Goal: Task Accomplishment & Management: Complete application form

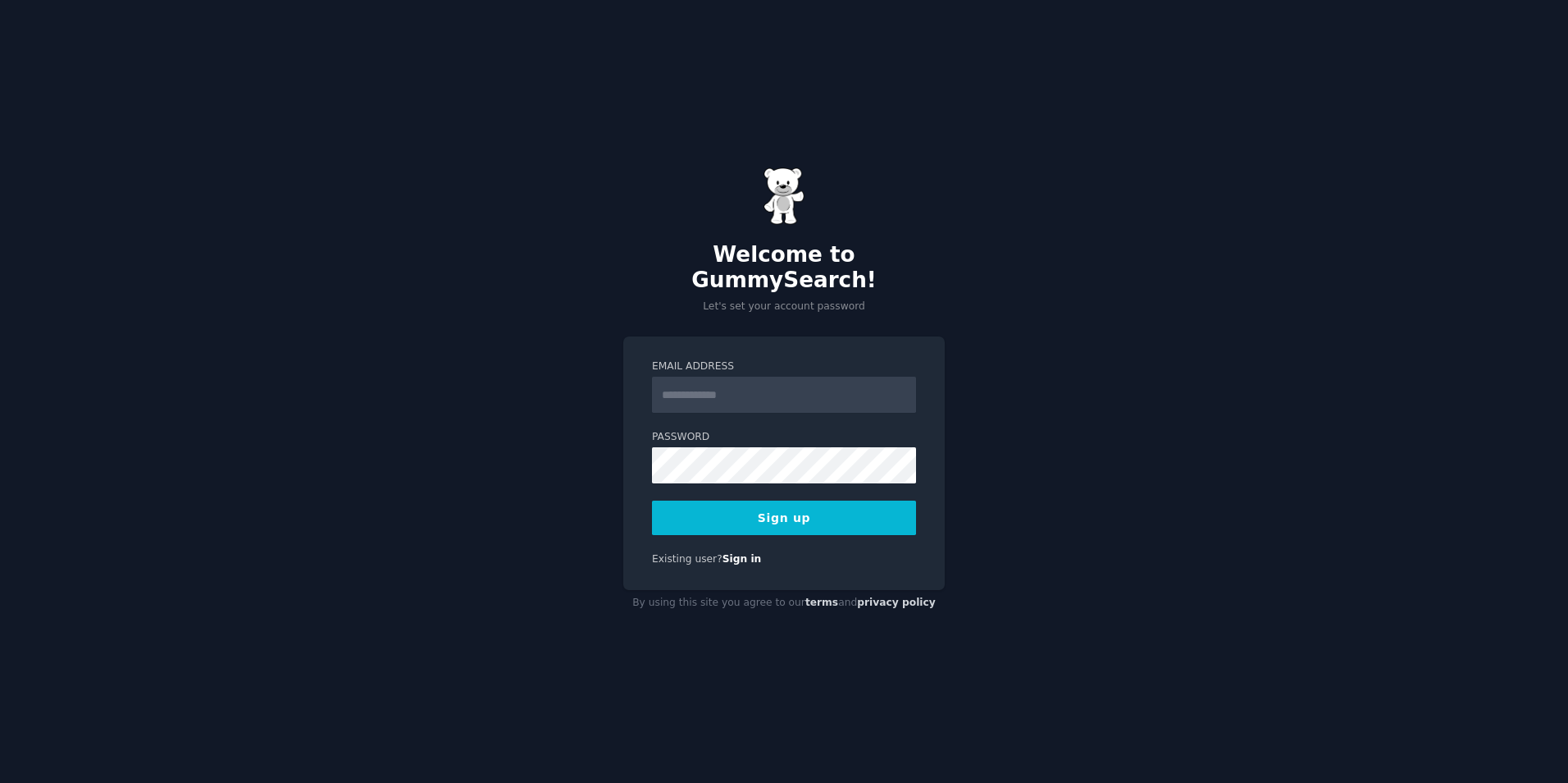
click at [905, 376] on input "Email Address" at bounding box center [784, 394] width 264 height 36
click at [855, 377] on input "Email Address" at bounding box center [784, 394] width 264 height 36
click at [971, 268] on div "Welcome to GummySearch! Let's set your account password Email Address Password …" at bounding box center [784, 391] width 1568 height 783
click at [795, 376] on input "Email Address" at bounding box center [784, 394] width 264 height 36
click at [757, 378] on input "Email Address" at bounding box center [784, 394] width 264 height 36
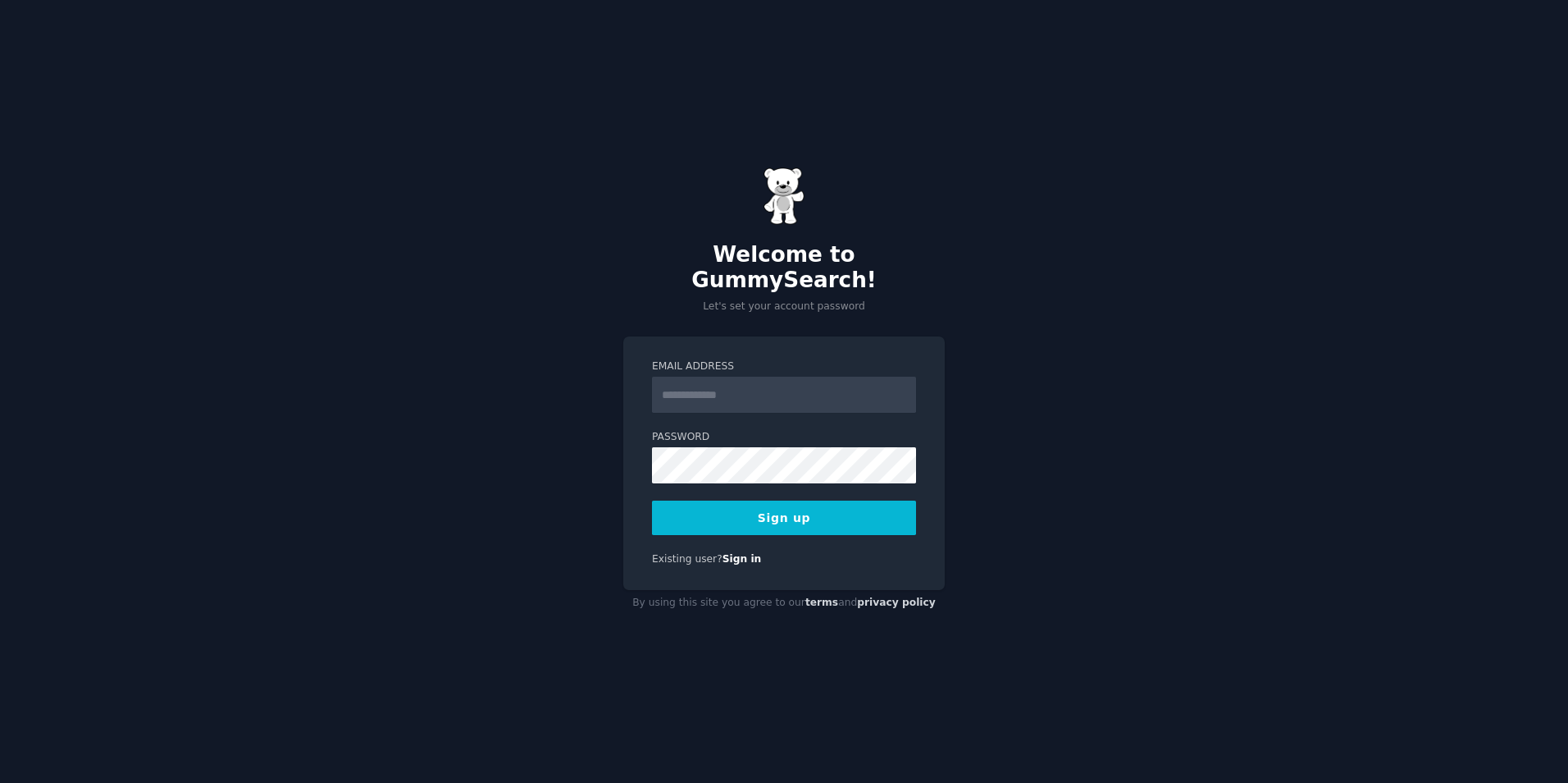
drag, startPoint x: 1034, startPoint y: 296, endPoint x: 979, endPoint y: 258, distance: 66.9
click at [979, 258] on div "Welcome to GummySearch! Let's set your account password Email Address Password …" at bounding box center [784, 391] width 1568 height 783
drag, startPoint x: 873, startPoint y: 413, endPoint x: 848, endPoint y: 389, distance: 34.7
click at [848, 389] on input "Email Address" at bounding box center [784, 394] width 264 height 36
drag, startPoint x: 761, startPoint y: 381, endPoint x: 744, endPoint y: 380, distance: 17.0
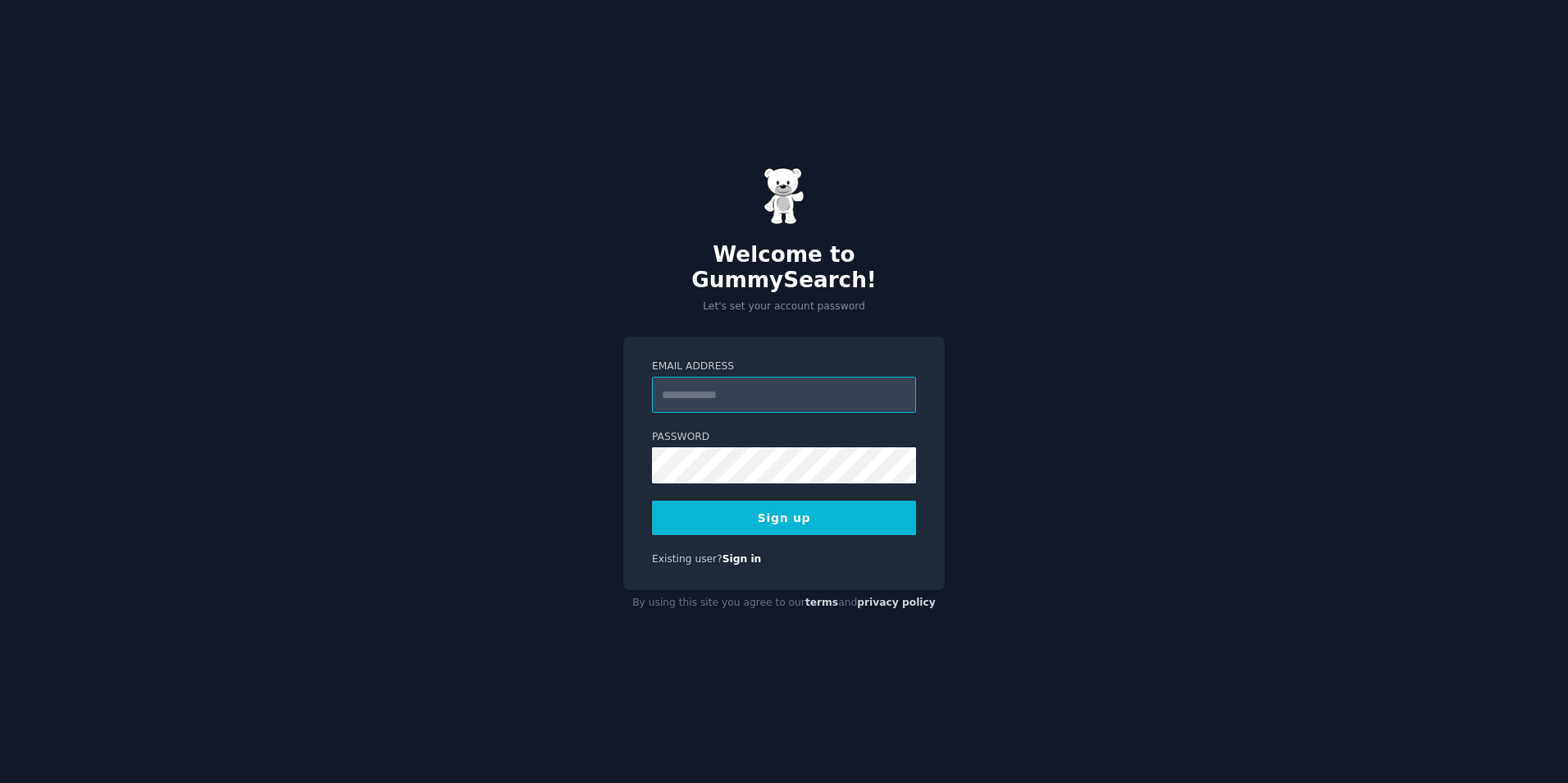
drag, startPoint x: 744, startPoint y: 380, endPoint x: 723, endPoint y: 379, distance: 21.0
click at [723, 379] on input "Email Address" at bounding box center [784, 394] width 264 height 36
drag, startPoint x: 723, startPoint y: 378, endPoint x: 626, endPoint y: 358, distance: 99.0
click at [626, 358] on div "Email Address Password Sign up Existing user? Sign in" at bounding box center [784, 463] width 322 height 254
click at [762, 377] on input "Email Address" at bounding box center [784, 394] width 264 height 36
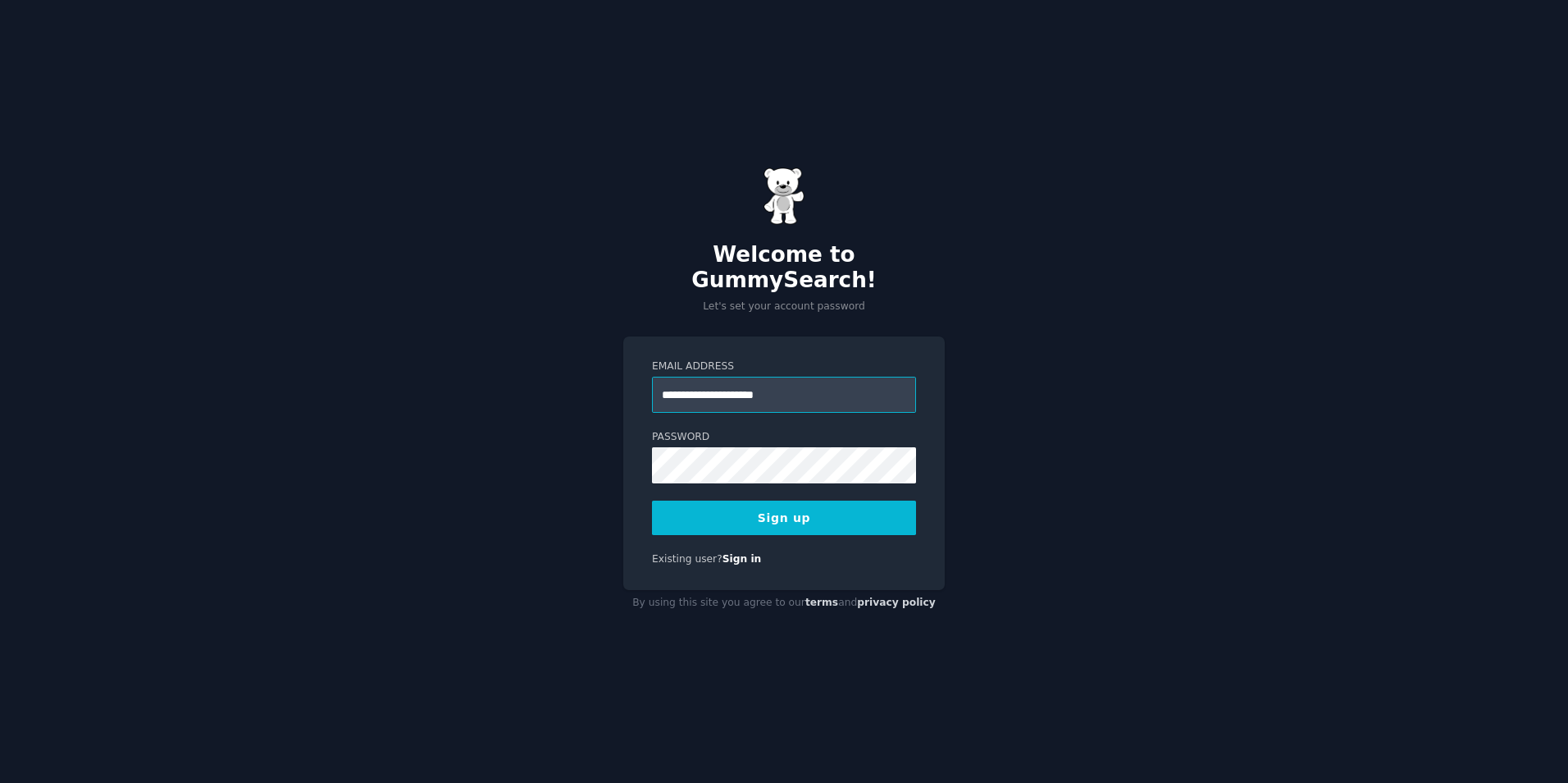
type input "**********"
click at [824, 515] on button "Sign up" at bounding box center [784, 517] width 264 height 34
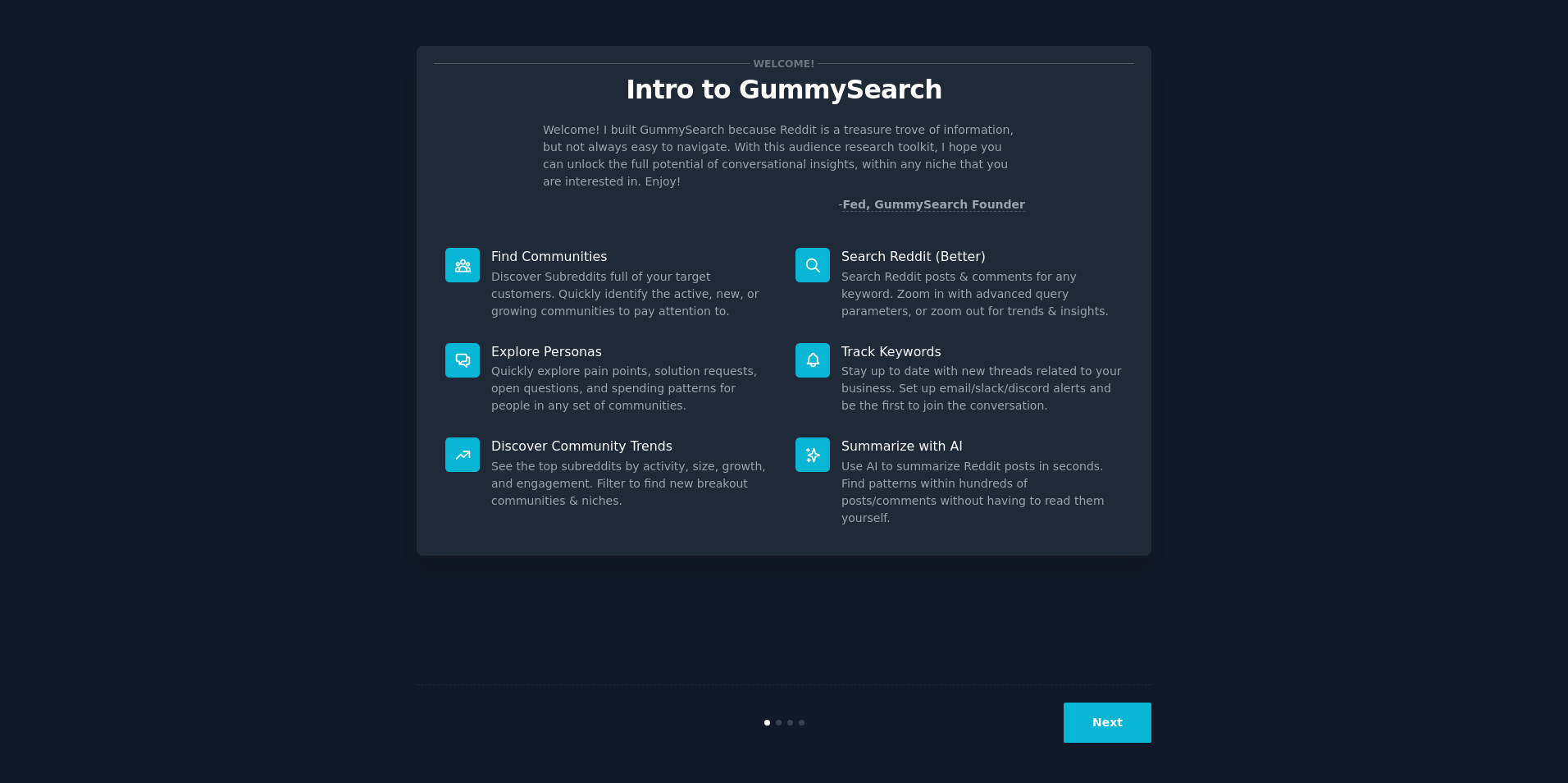
click at [1131, 723] on button "Next" at bounding box center [1107, 723] width 87 height 40
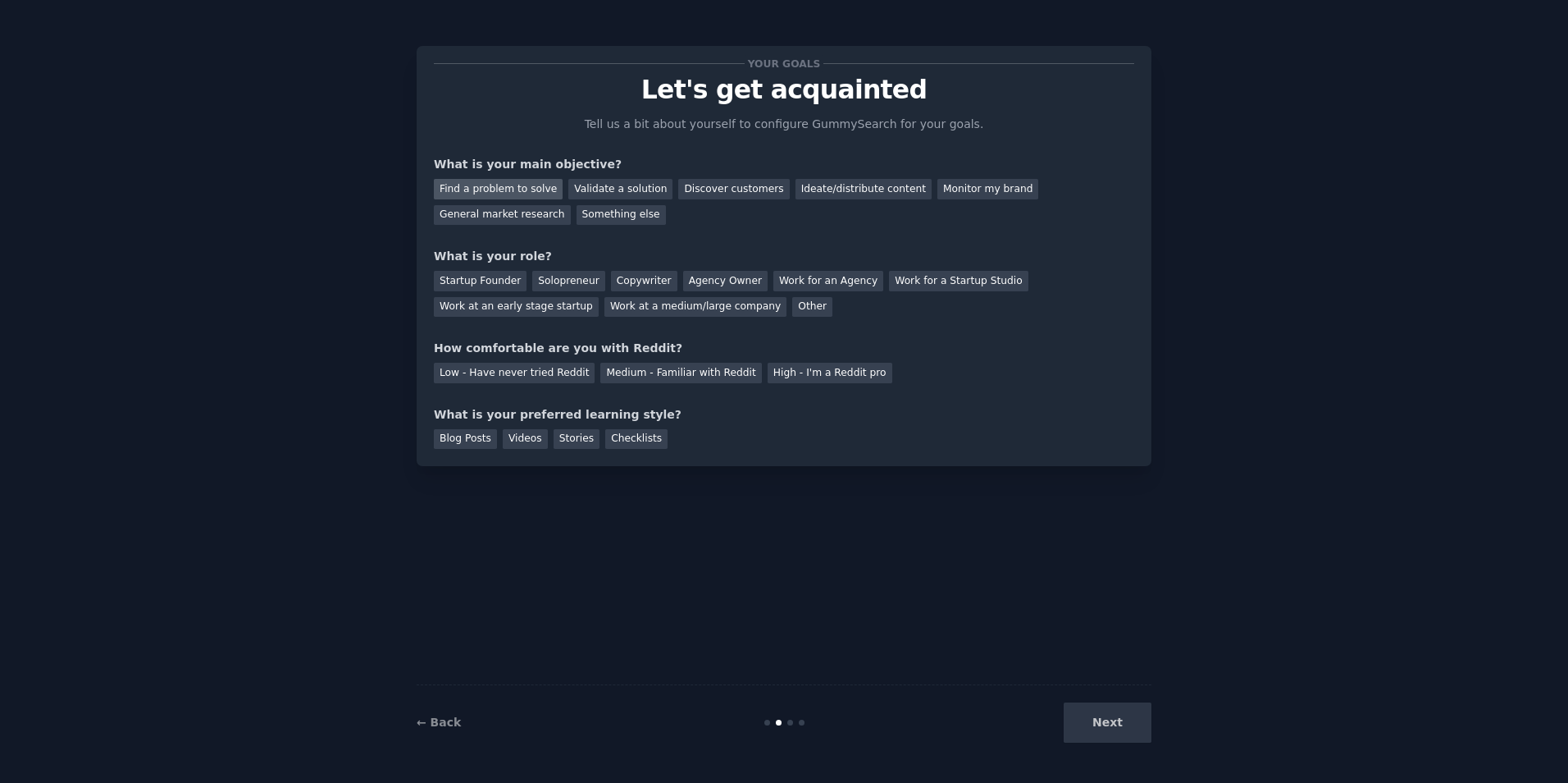
click at [473, 185] on div "Find a problem to solve" at bounding box center [498, 188] width 129 height 20
click at [568, 183] on div "Validate a solution" at bounding box center [620, 188] width 104 height 20
click at [498, 185] on div "Find a problem to solve" at bounding box center [498, 188] width 129 height 20
drag, startPoint x: 748, startPoint y: 543, endPoint x: 704, endPoint y: 540, distance: 44.1
drag, startPoint x: 704, startPoint y: 540, endPoint x: 671, endPoint y: 537, distance: 33.1
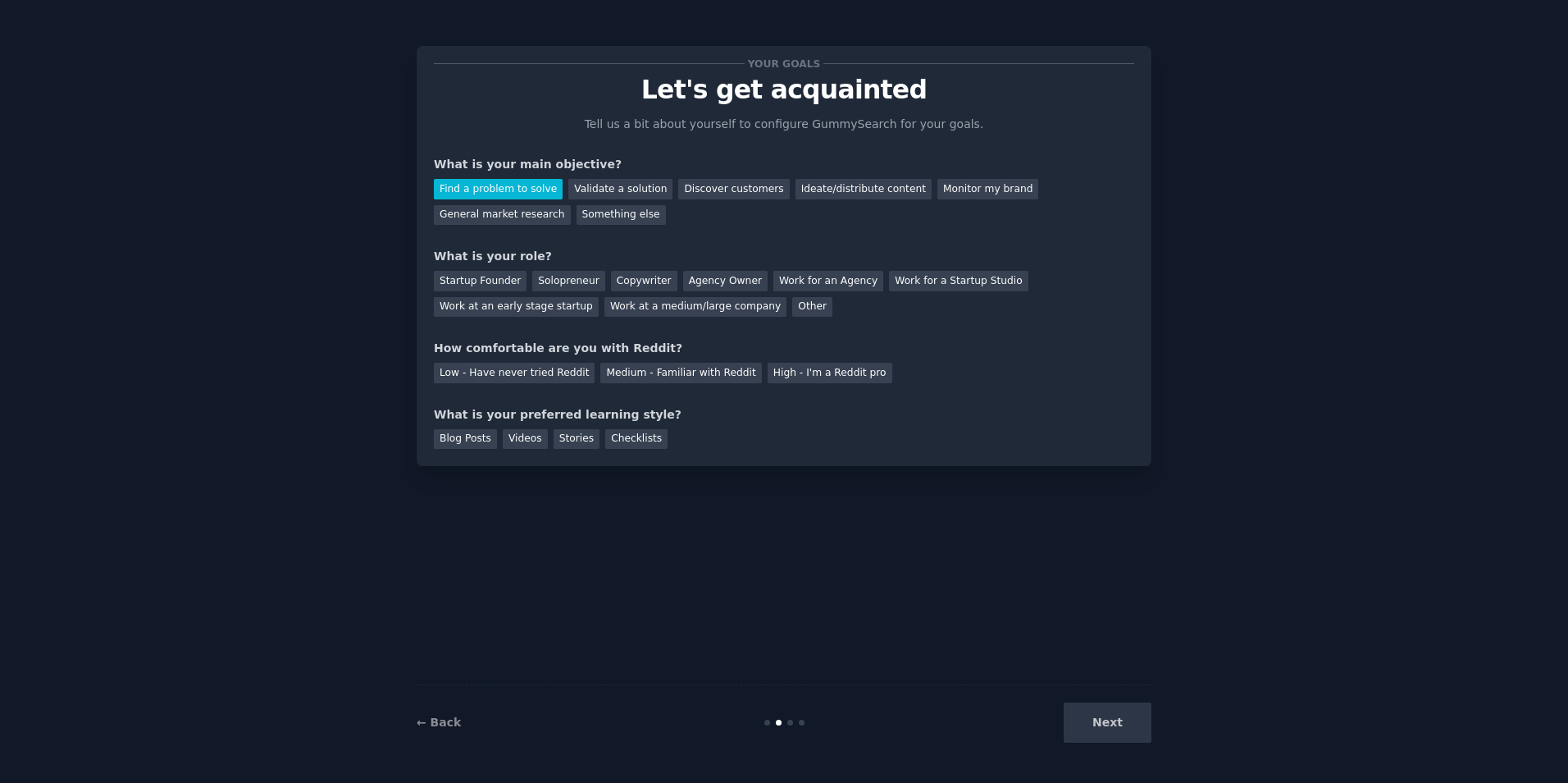
drag, startPoint x: 628, startPoint y: 536, endPoint x: 606, endPoint y: 535, distance: 22.0
click at [606, 535] on div "Your goals Let's get acquainted Tell us a bit about yourself to configure Gummy…" at bounding box center [784, 391] width 735 height 737
click at [485, 274] on div "Startup Founder" at bounding box center [480, 280] width 93 height 20
click at [617, 378] on div "Medium - Familiar with Reddit" at bounding box center [680, 372] width 161 height 20
click at [437, 433] on div "Blog Posts" at bounding box center [465, 438] width 63 height 20
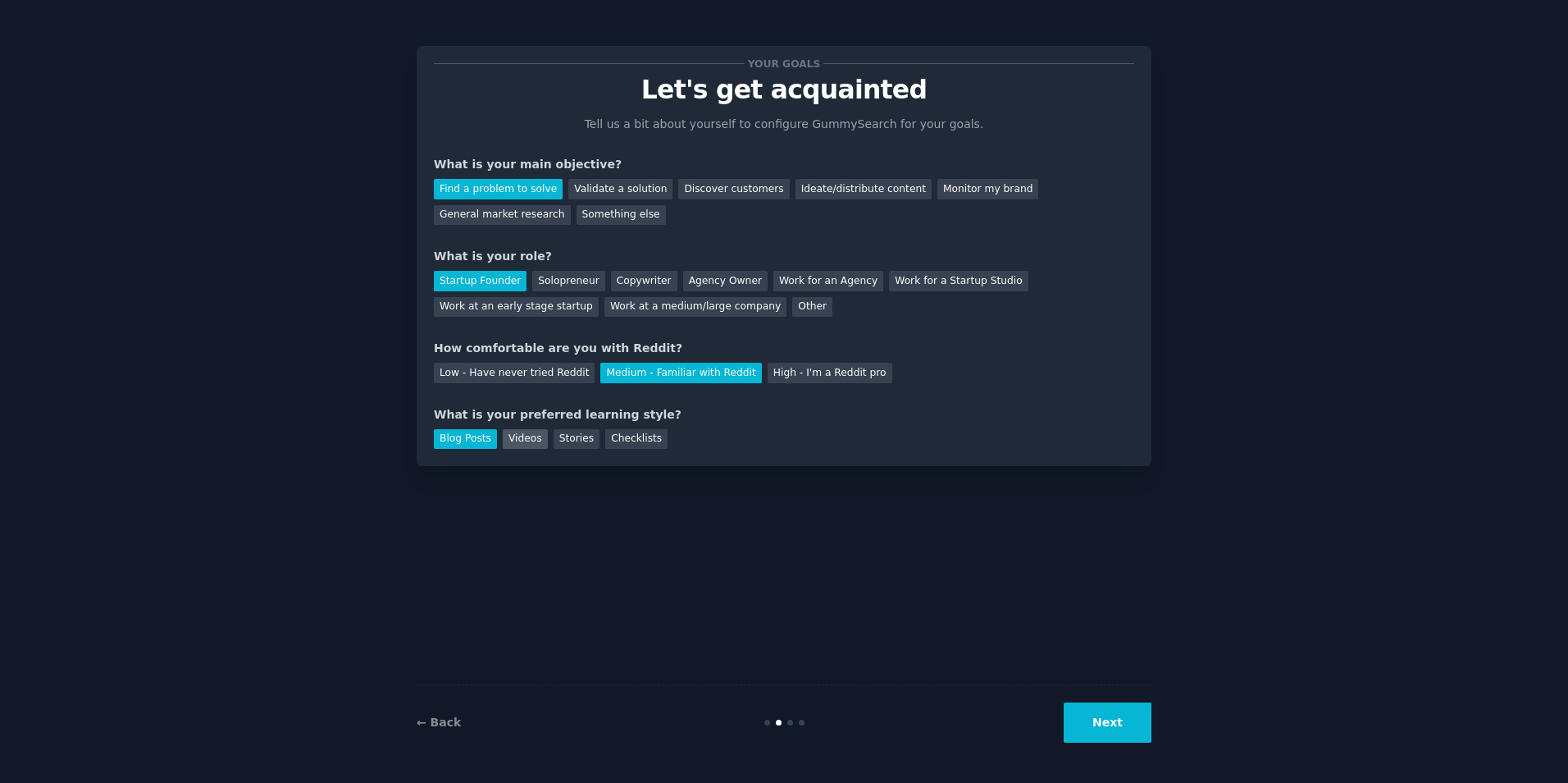
click at [530, 432] on div "Videos" at bounding box center [526, 438] width 45 height 20
click at [449, 437] on div "Blog Posts" at bounding box center [465, 438] width 63 height 20
click at [1096, 716] on button "Next" at bounding box center [1107, 723] width 87 height 40
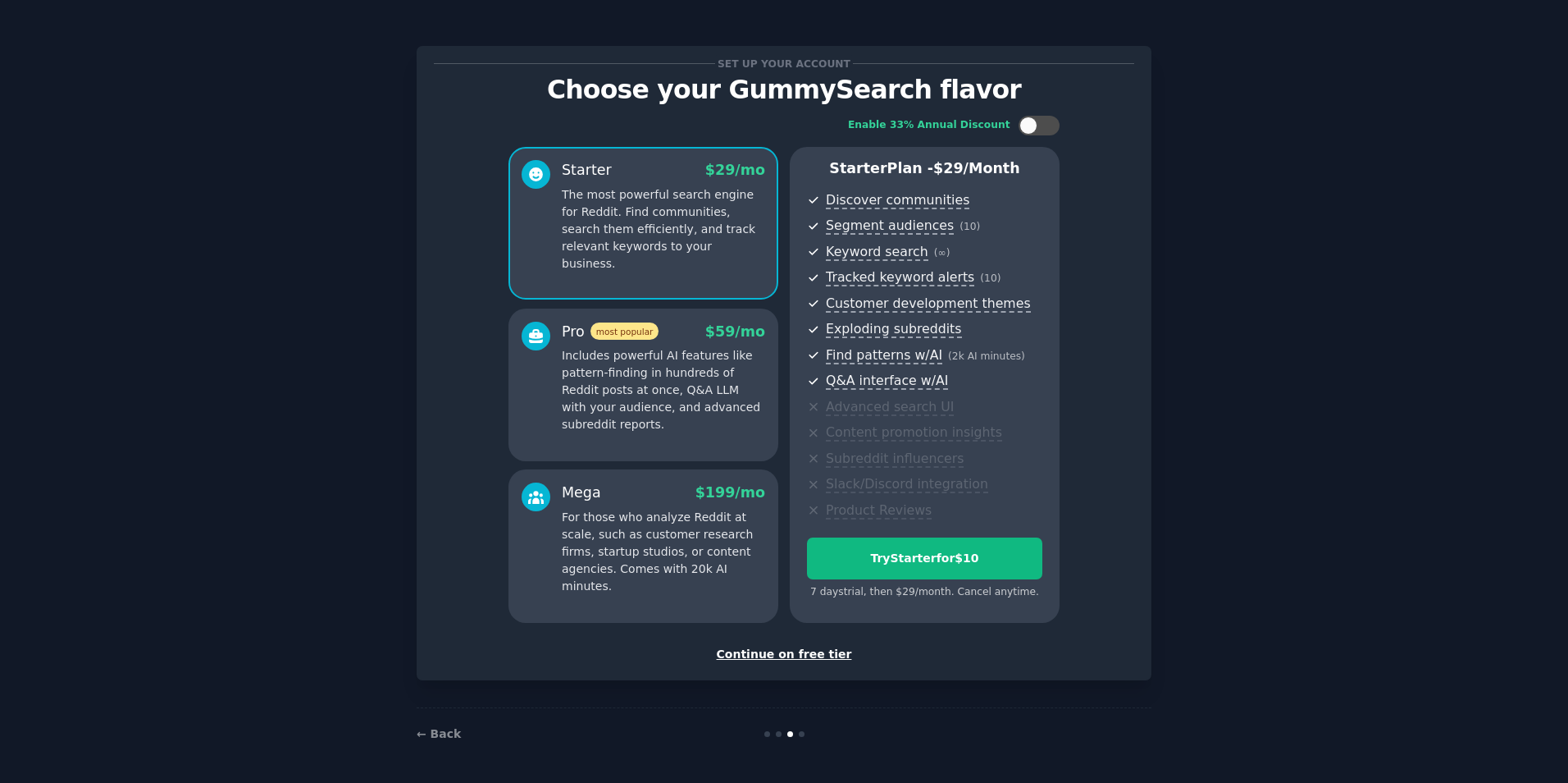
click at [798, 660] on div "Continue on free tier" at bounding box center [784, 654] width 700 height 17
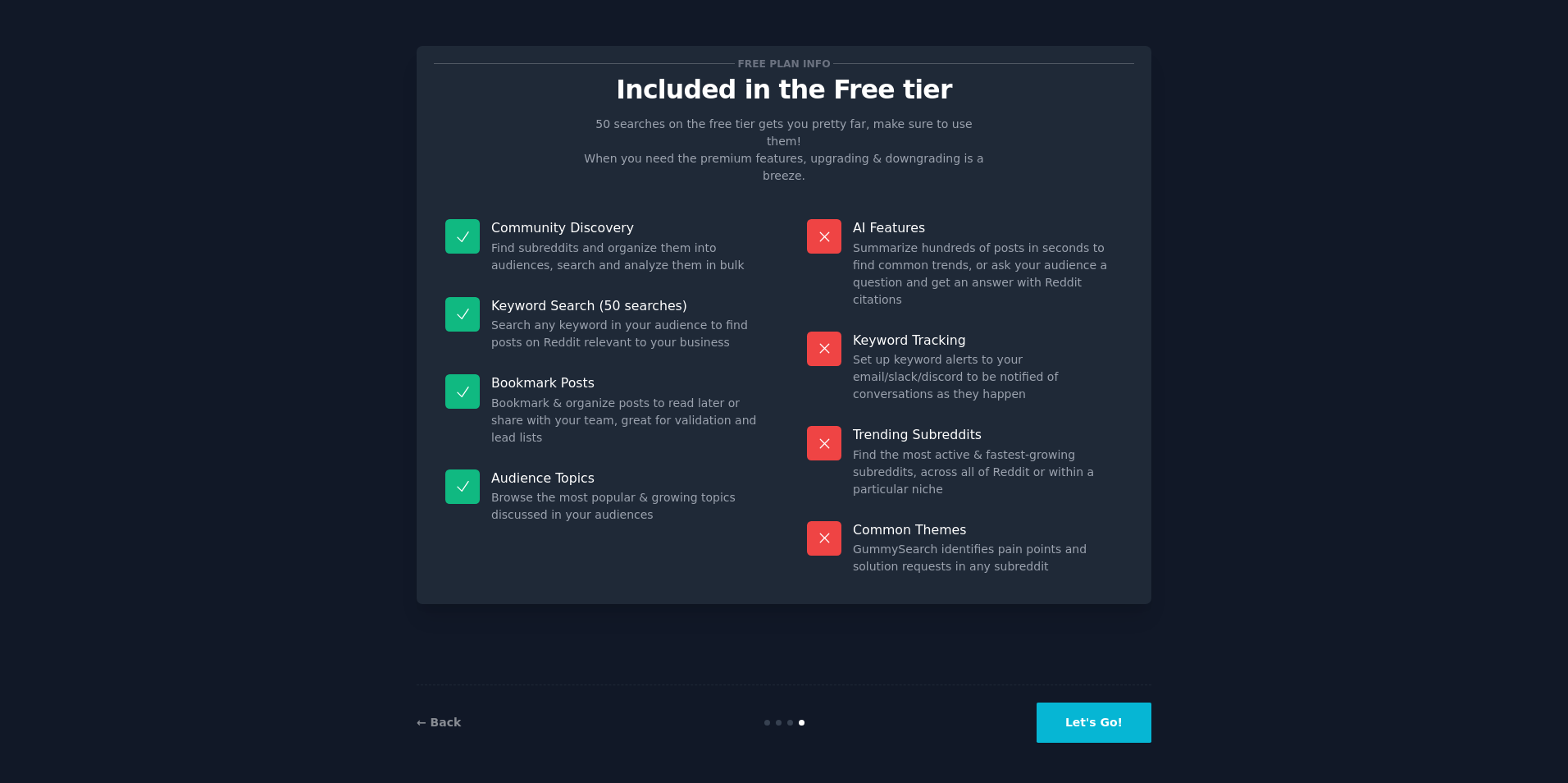
click at [1126, 731] on button "Let's Go!" at bounding box center [1093, 723] width 115 height 40
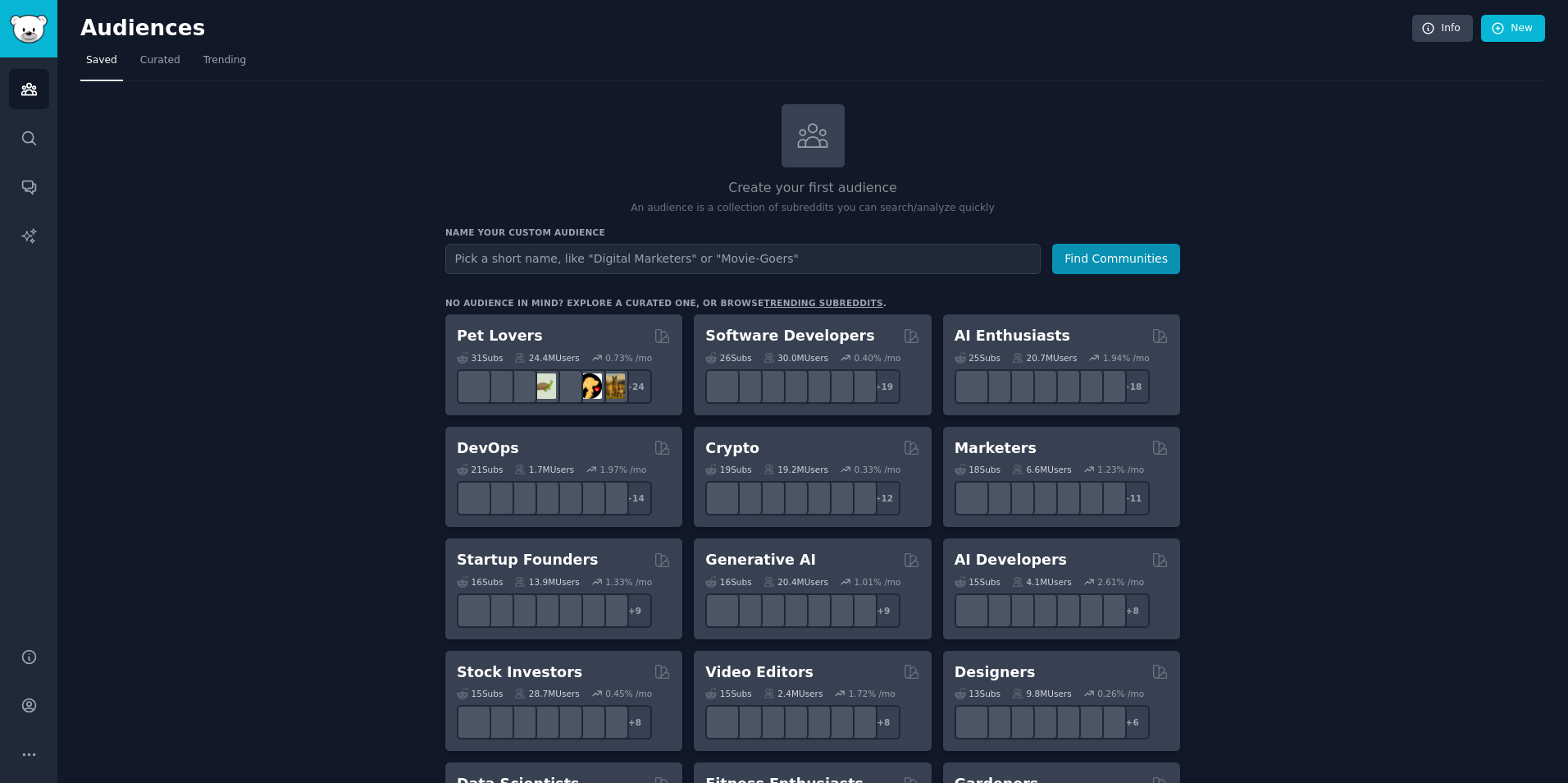
click at [457, 122] on div "Create your first audience An audience is a collection of subreddits you can se…" at bounding box center [812, 160] width 735 height 112
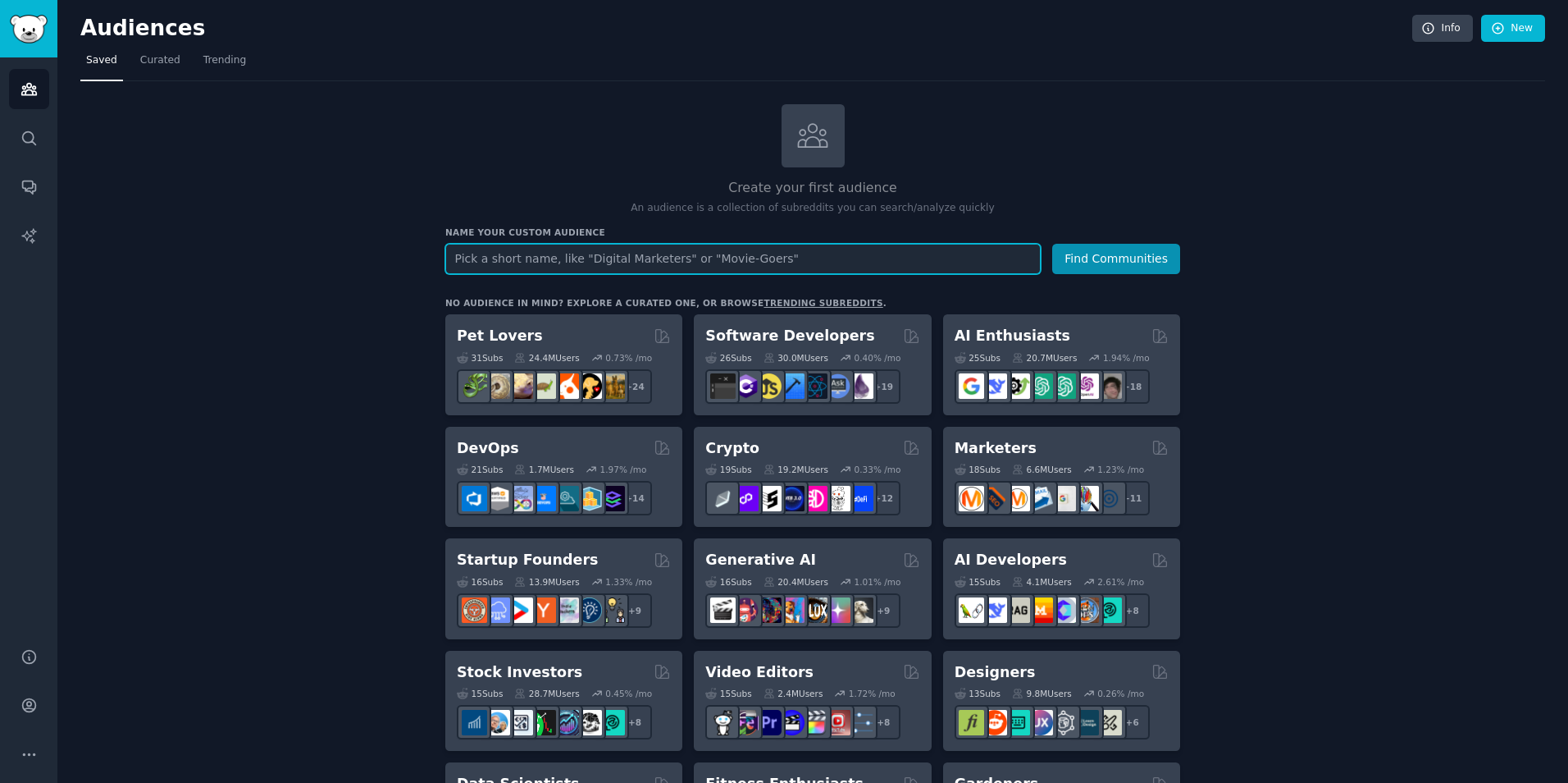
click at [585, 260] on input "text" at bounding box center [742, 259] width 596 height 31
paste input "9"c(8!l4IX)S"
type input "9"
drag, startPoint x: 282, startPoint y: 398, endPoint x: 257, endPoint y: 367, distance: 39.8
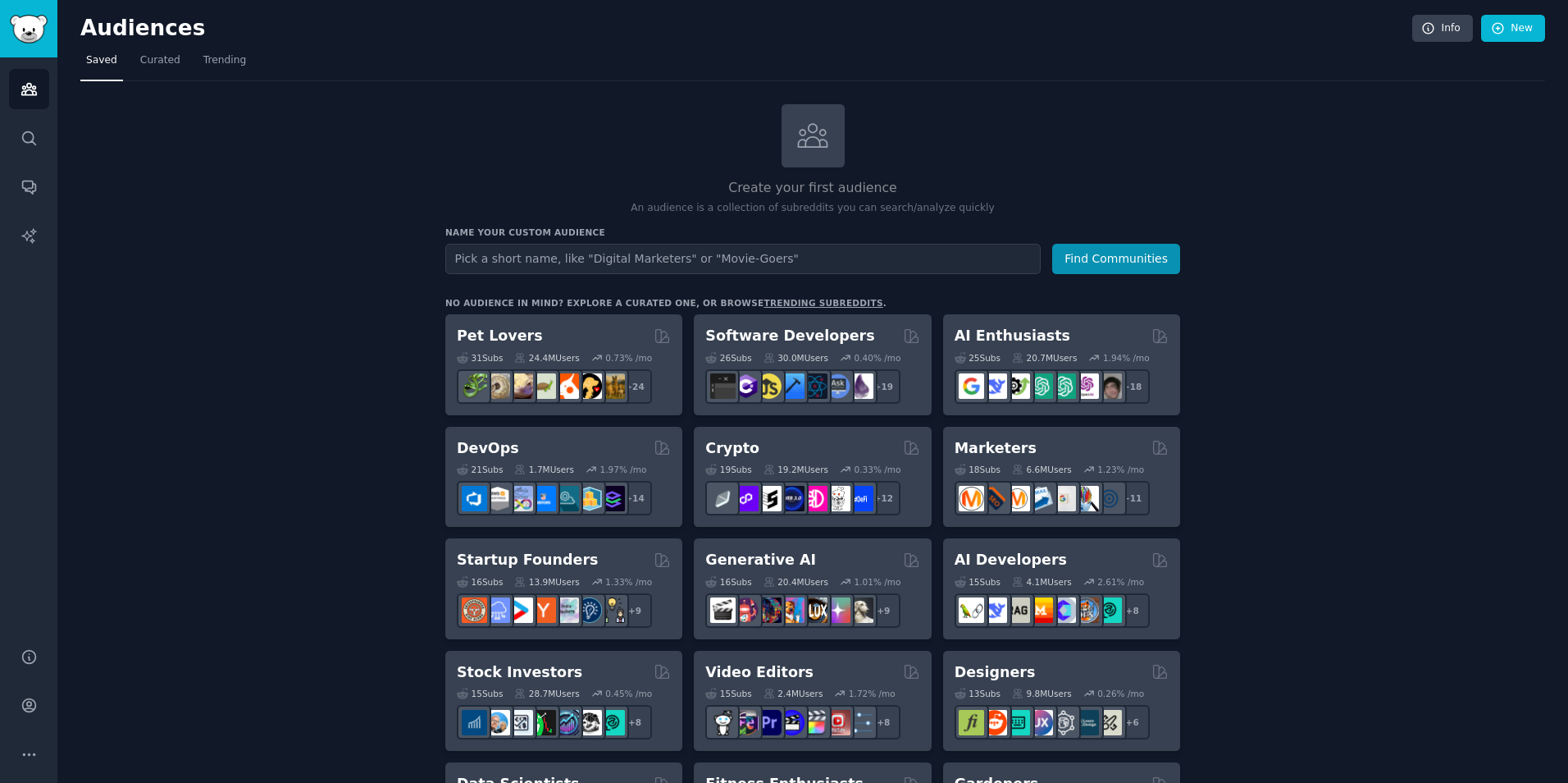
drag, startPoint x: 200, startPoint y: 421, endPoint x: 173, endPoint y: 401, distance: 33.6
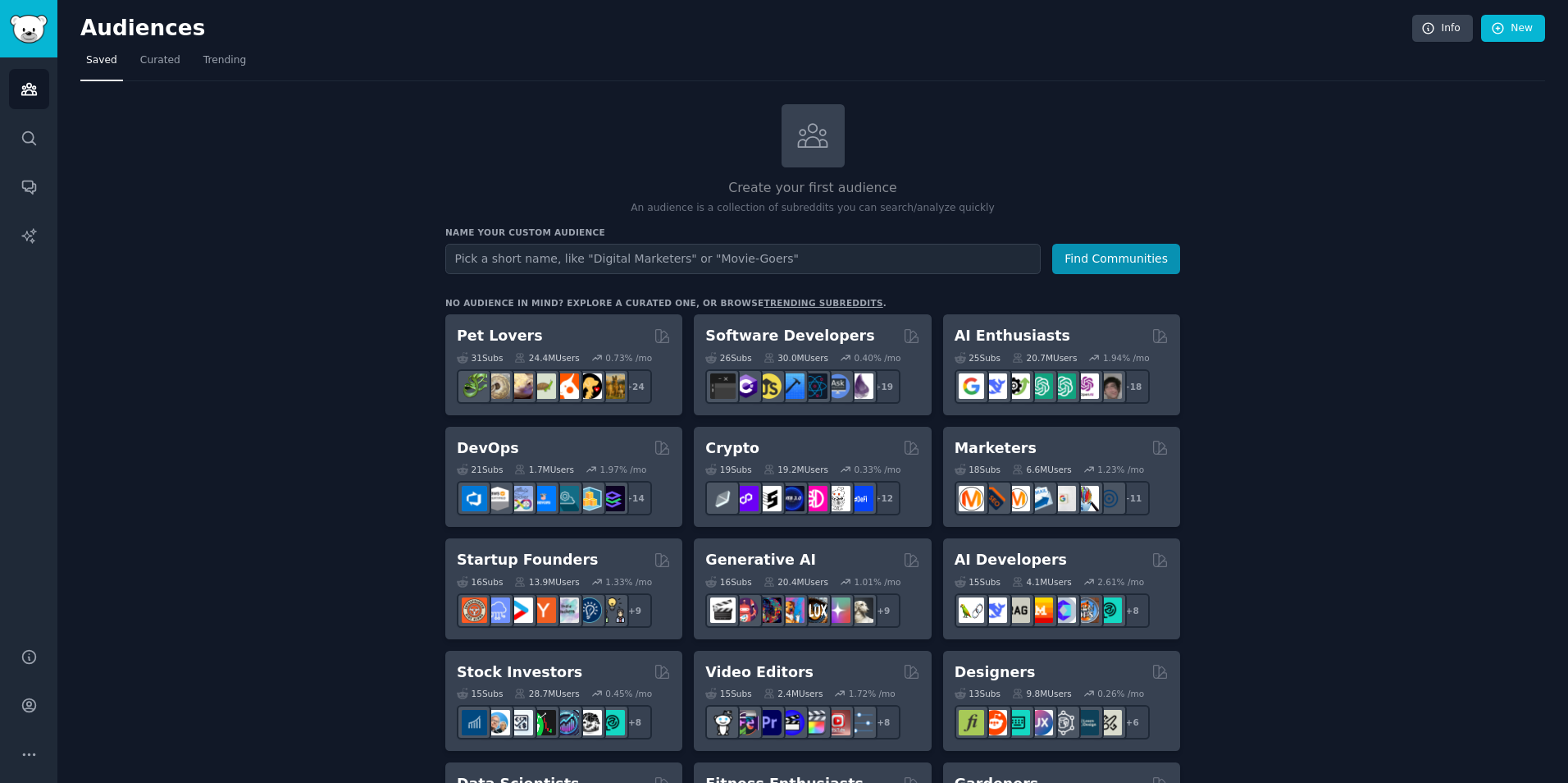
drag, startPoint x: 170, startPoint y: 204, endPoint x: 168, endPoint y: 185, distance: 19.1
drag, startPoint x: 1314, startPoint y: 178, endPoint x: 1220, endPoint y: 132, distance: 104.7
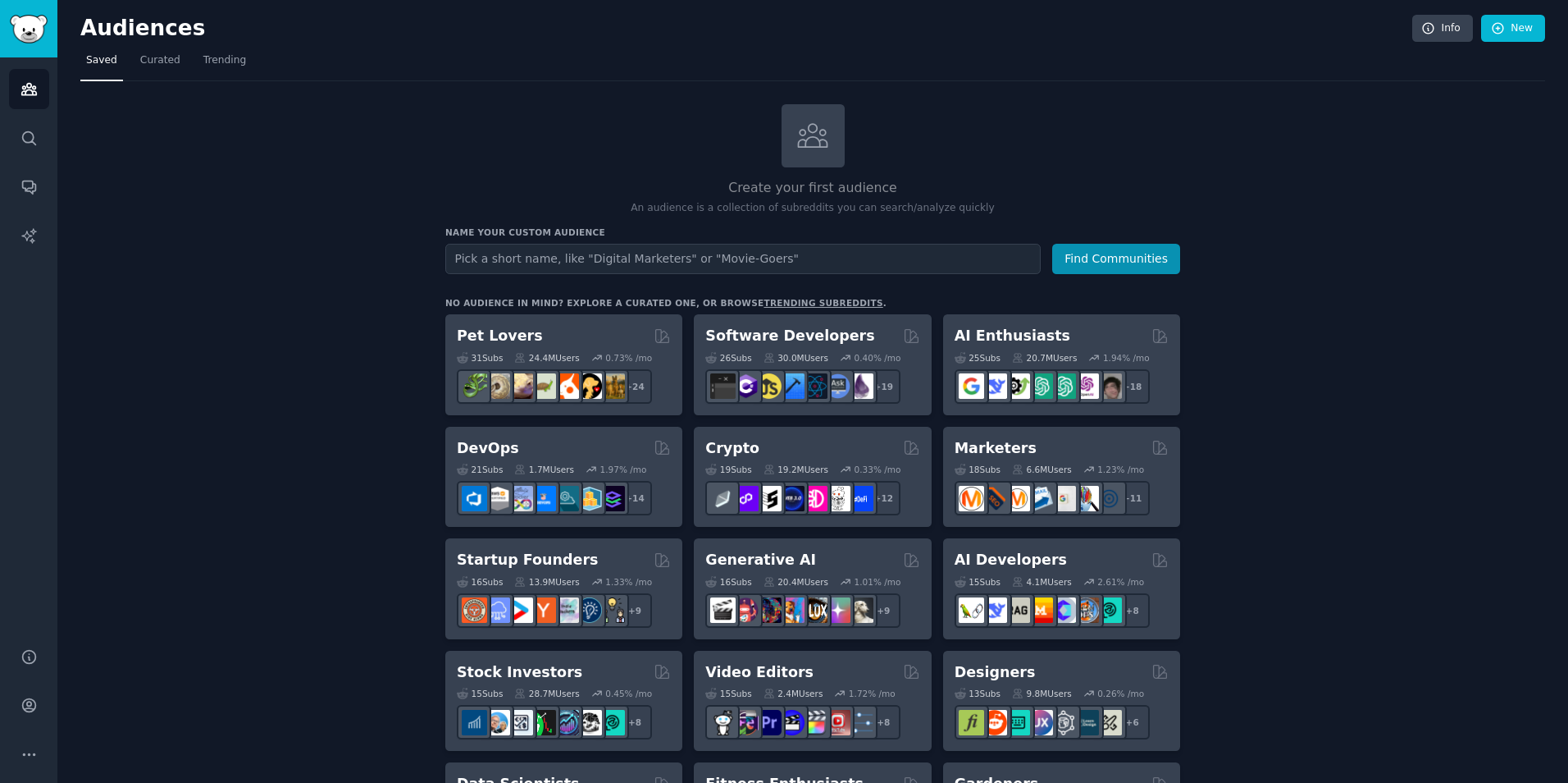
drag, startPoint x: 1187, startPoint y: 127, endPoint x: 1141, endPoint y: 119, distance: 46.7
click at [1141, 119] on div "Create your first audience An audience is a collection of subreddits you can se…" at bounding box center [812, 160] width 735 height 112
drag, startPoint x: 289, startPoint y: 171, endPoint x: 210, endPoint y: 174, distance: 79.1
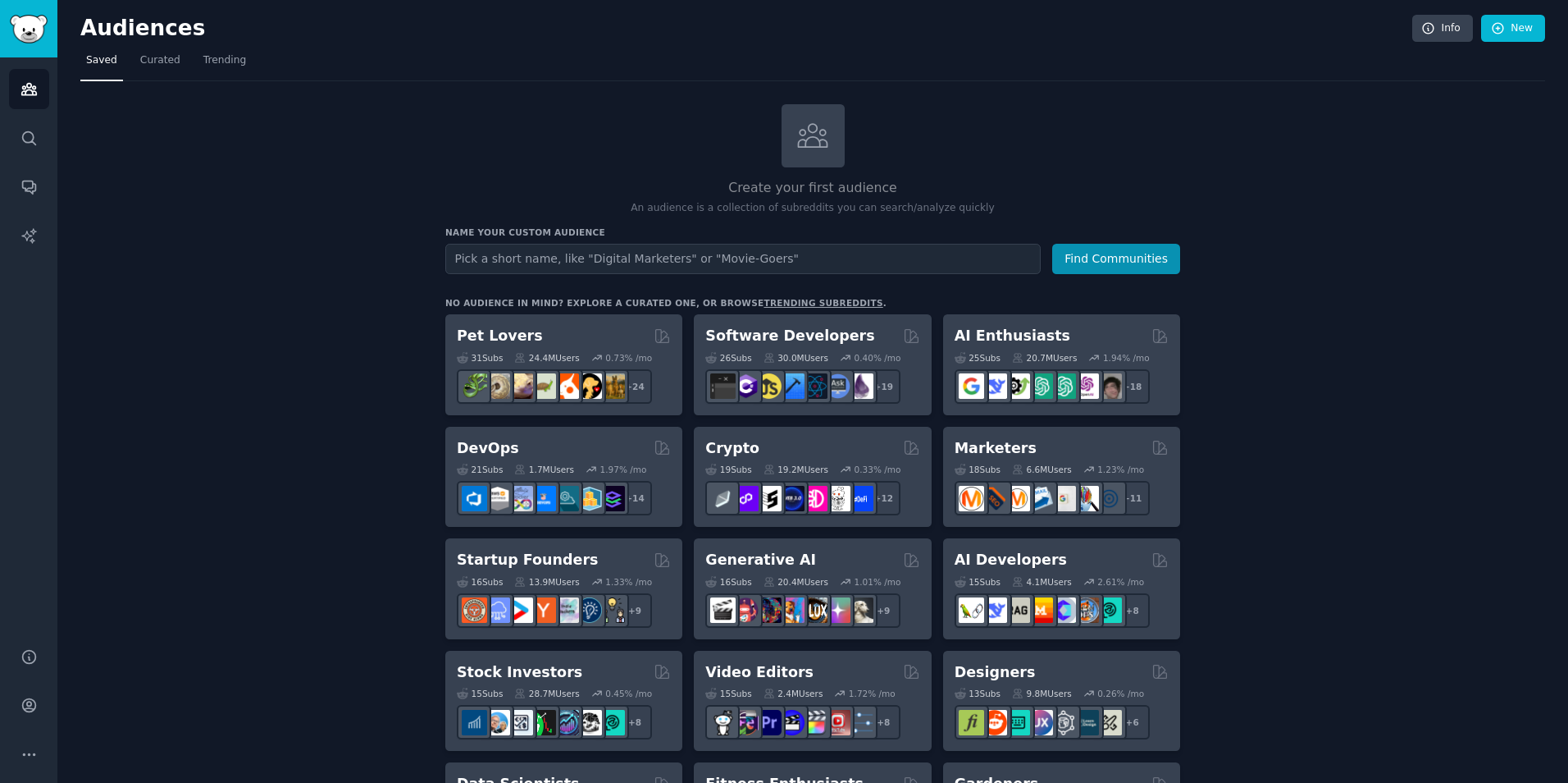
drag, startPoint x: 210, startPoint y: 174, endPoint x: 188, endPoint y: 168, distance: 22.8
drag, startPoint x: 188, startPoint y: 168, endPoint x: 176, endPoint y: 152, distance: 20.0
click at [171, 57] on span "Curated" at bounding box center [160, 60] width 40 height 15
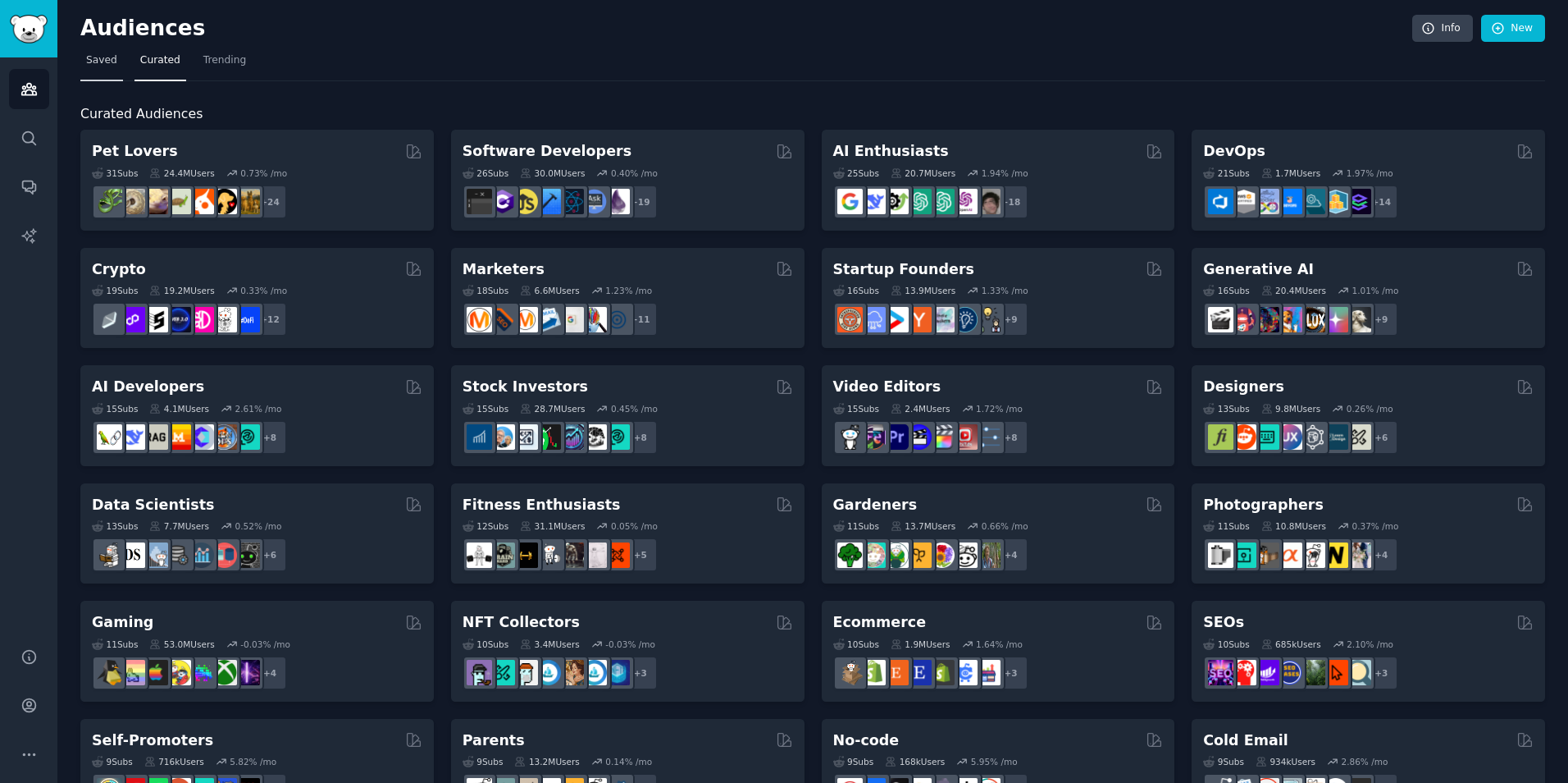
click at [101, 67] on span "Saved" at bounding box center [101, 60] width 31 height 15
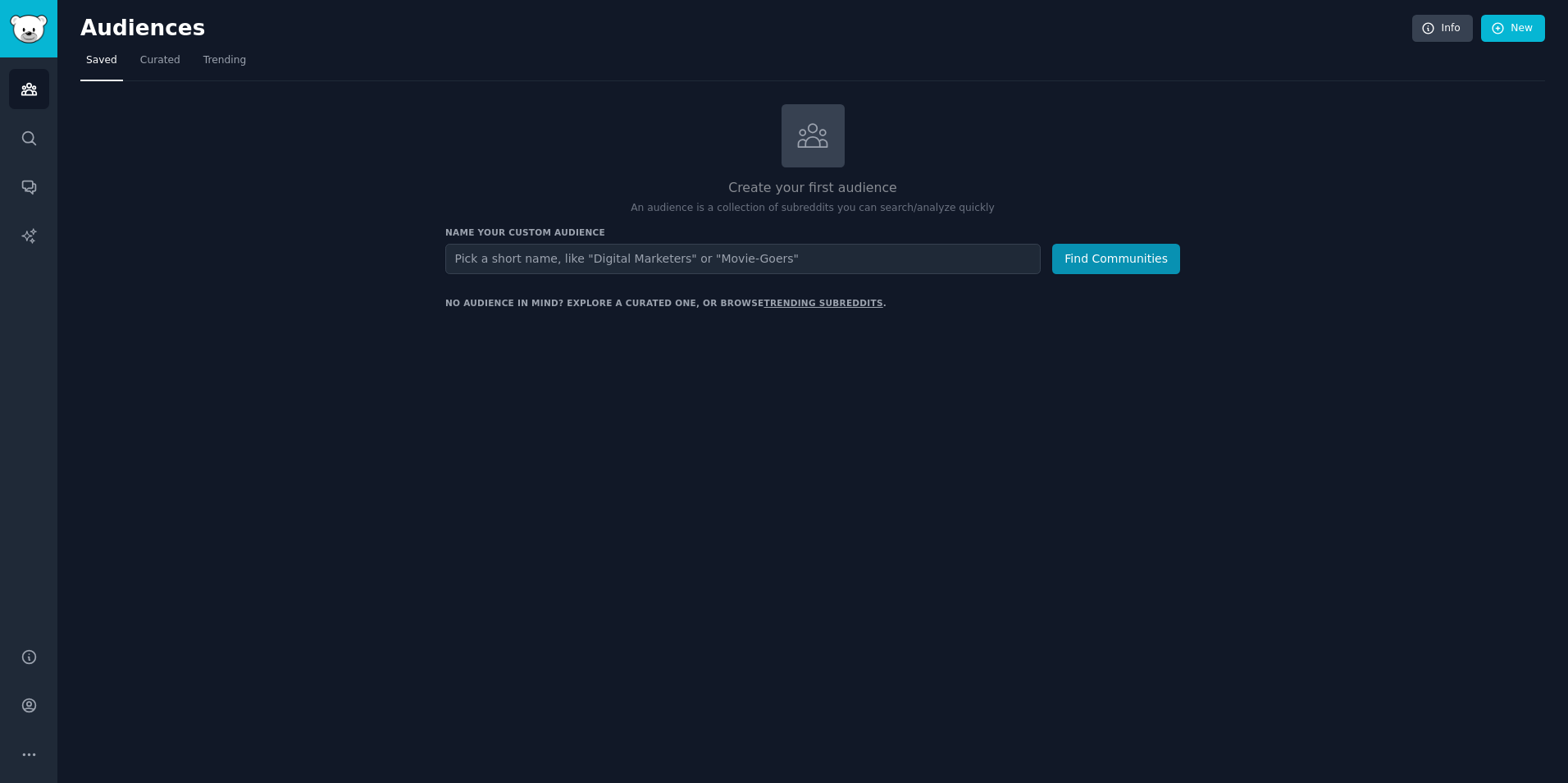
click at [188, 66] on nav "Saved Curated Trending" at bounding box center [812, 64] width 1465 height 33
click at [213, 66] on span "Trending" at bounding box center [225, 60] width 43 height 15
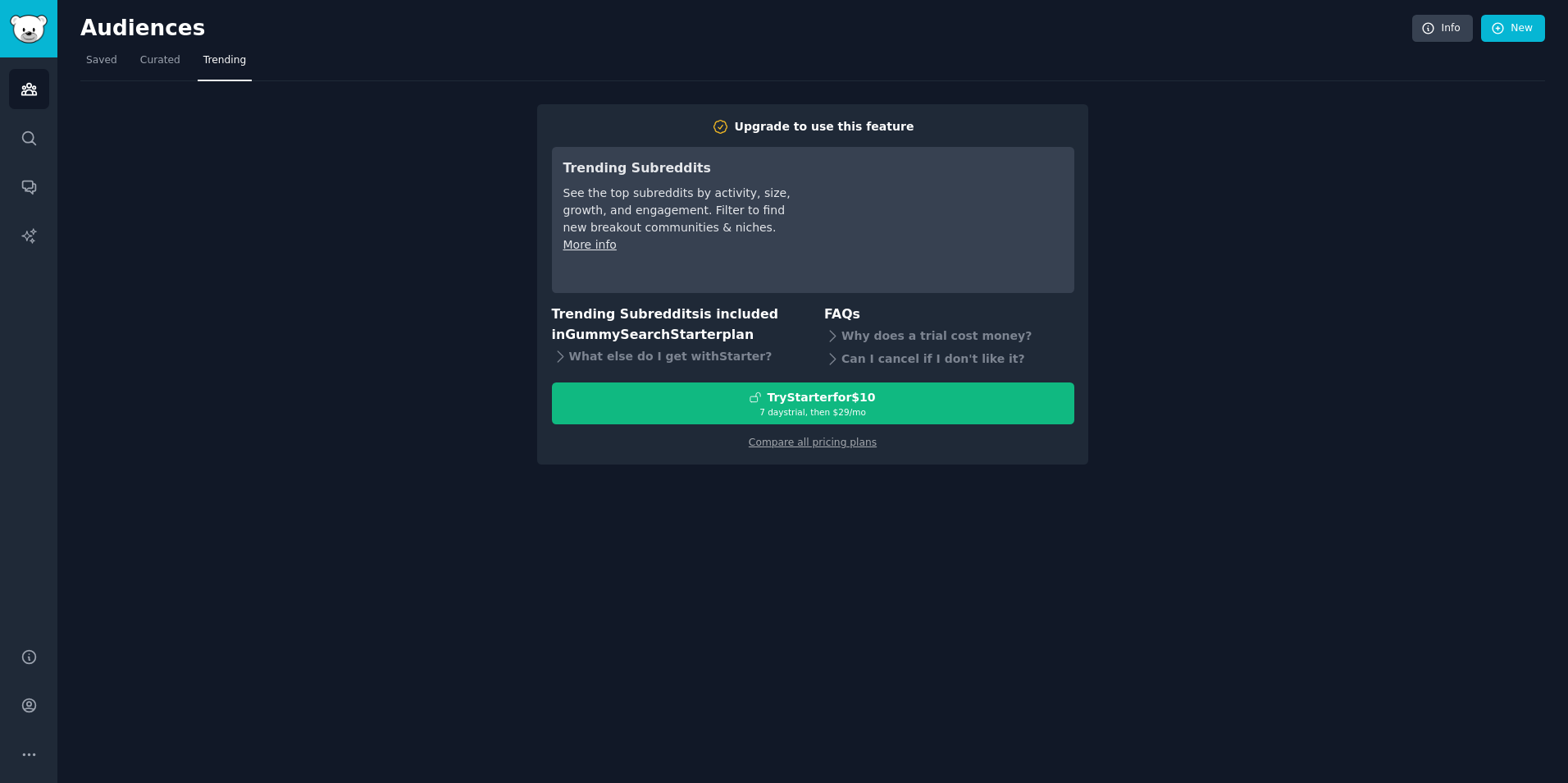
drag, startPoint x: 340, startPoint y: 84, endPoint x: 275, endPoint y: 77, distance: 65.4
click at [275, 77] on nav "Saved Curated Trending" at bounding box center [812, 64] width 1465 height 33
click at [100, 64] on span "Saved" at bounding box center [101, 60] width 31 height 15
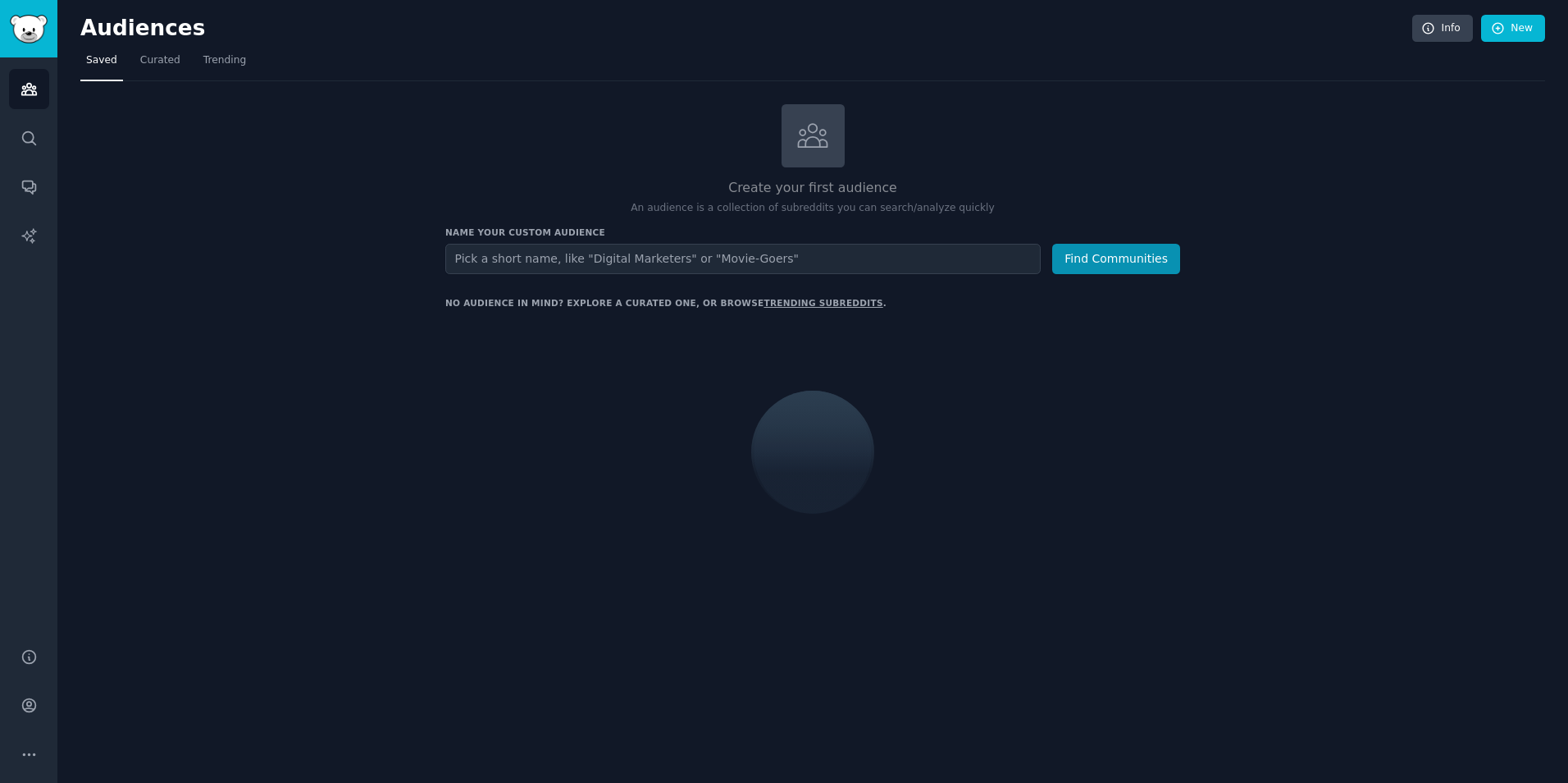
drag, startPoint x: 264, startPoint y: 223, endPoint x: 253, endPoint y: 213, distance: 14.9
click at [253, 213] on div "Create your first audience An audience is a collection of subreddits you can se…" at bounding box center [812, 347] width 1465 height 486
drag, startPoint x: 253, startPoint y: 213, endPoint x: 244, endPoint y: 204, distance: 12.7
click at [244, 204] on div "Create your first audience An audience is a collection of subreddits you can se…" at bounding box center [812, 347] width 1465 height 486
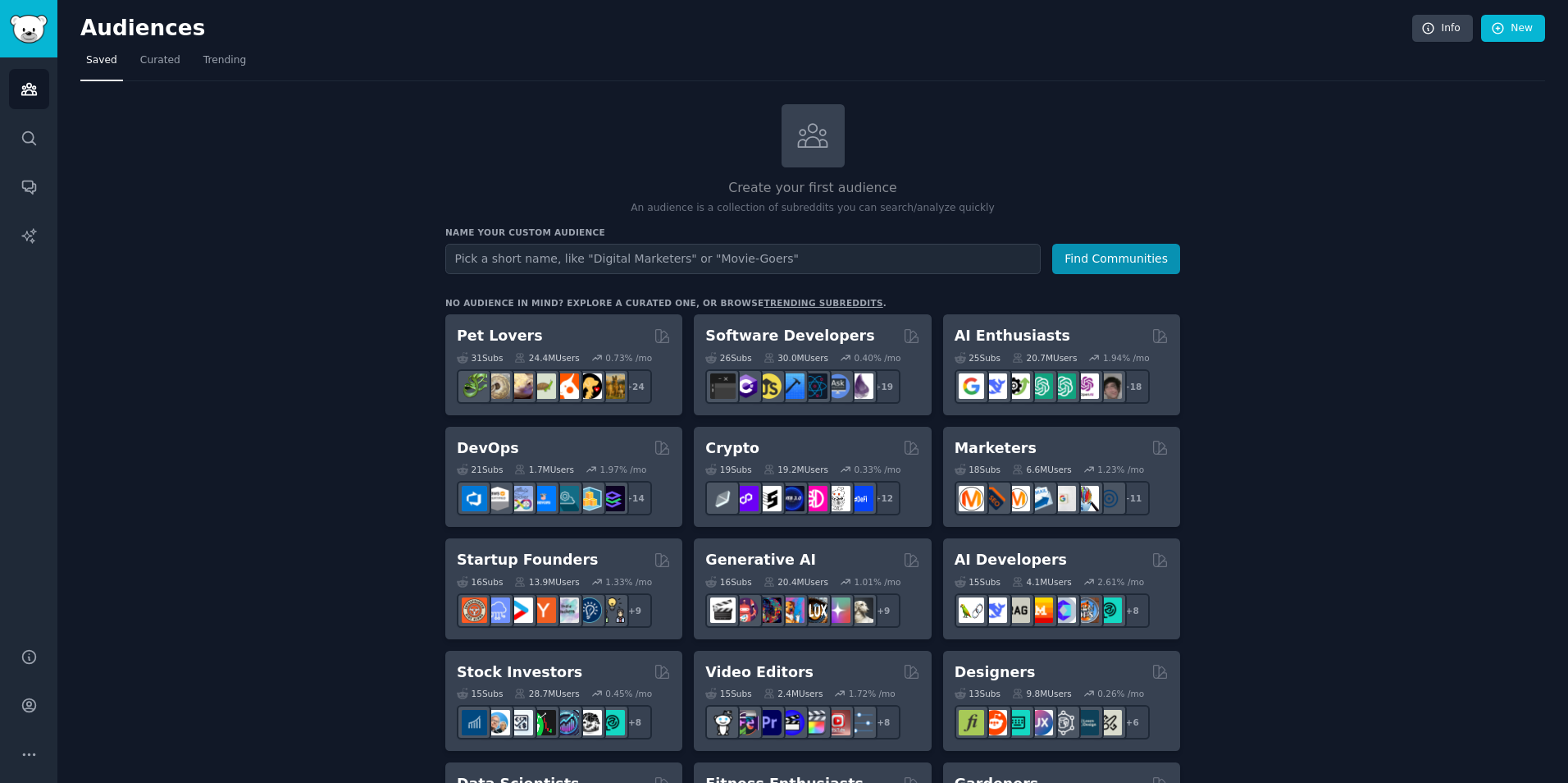
drag, startPoint x: 226, startPoint y: 183, endPoint x: 193, endPoint y: 176, distance: 33.7
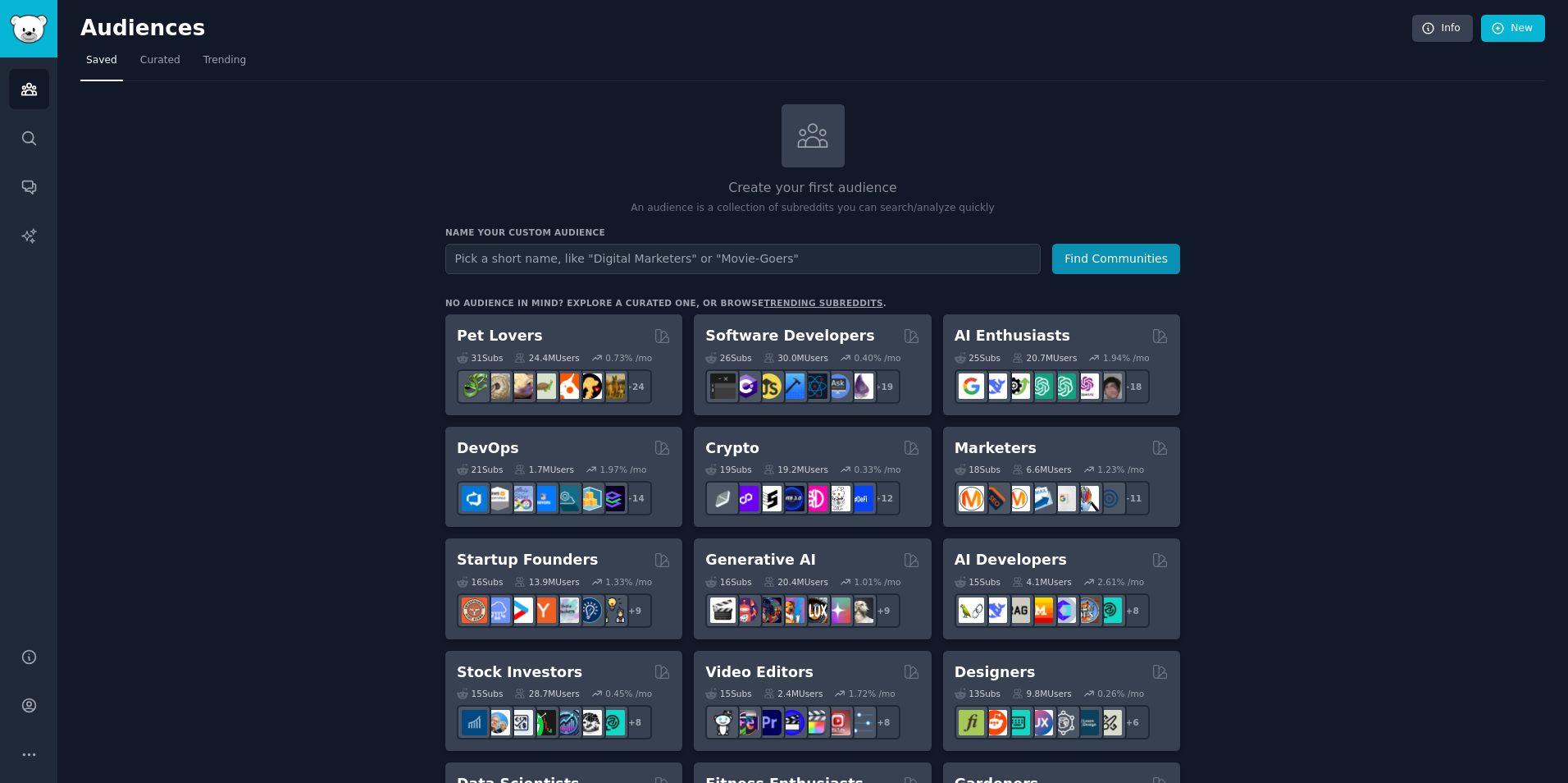
drag, startPoint x: 276, startPoint y: 217, endPoint x: 192, endPoint y: 190, distance: 88.2
click at [36, 130] on icon "Sidebar" at bounding box center [29, 138] width 17 height 17
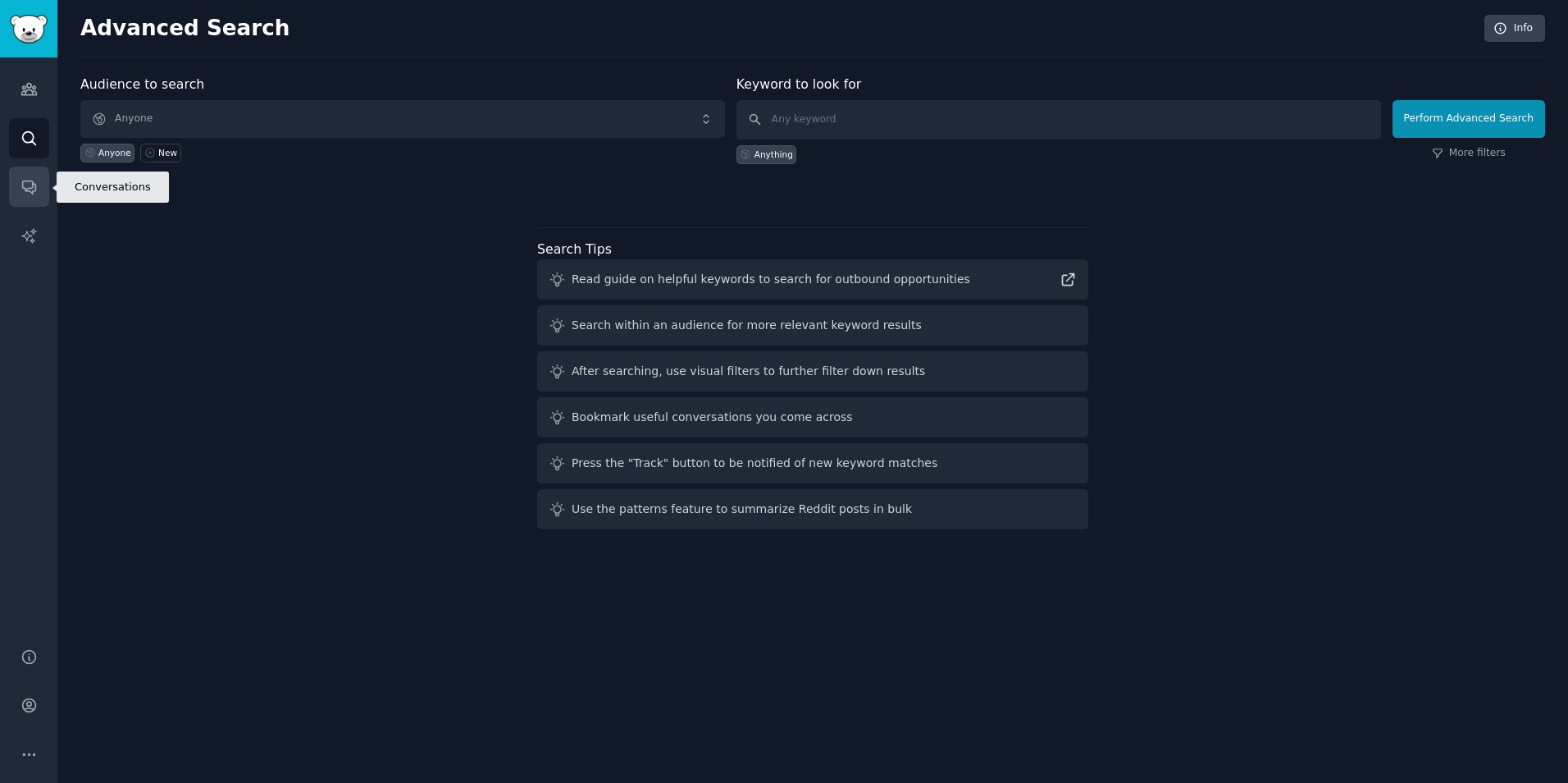
click at [31, 185] on icon "Sidebar" at bounding box center [29, 186] width 17 height 17
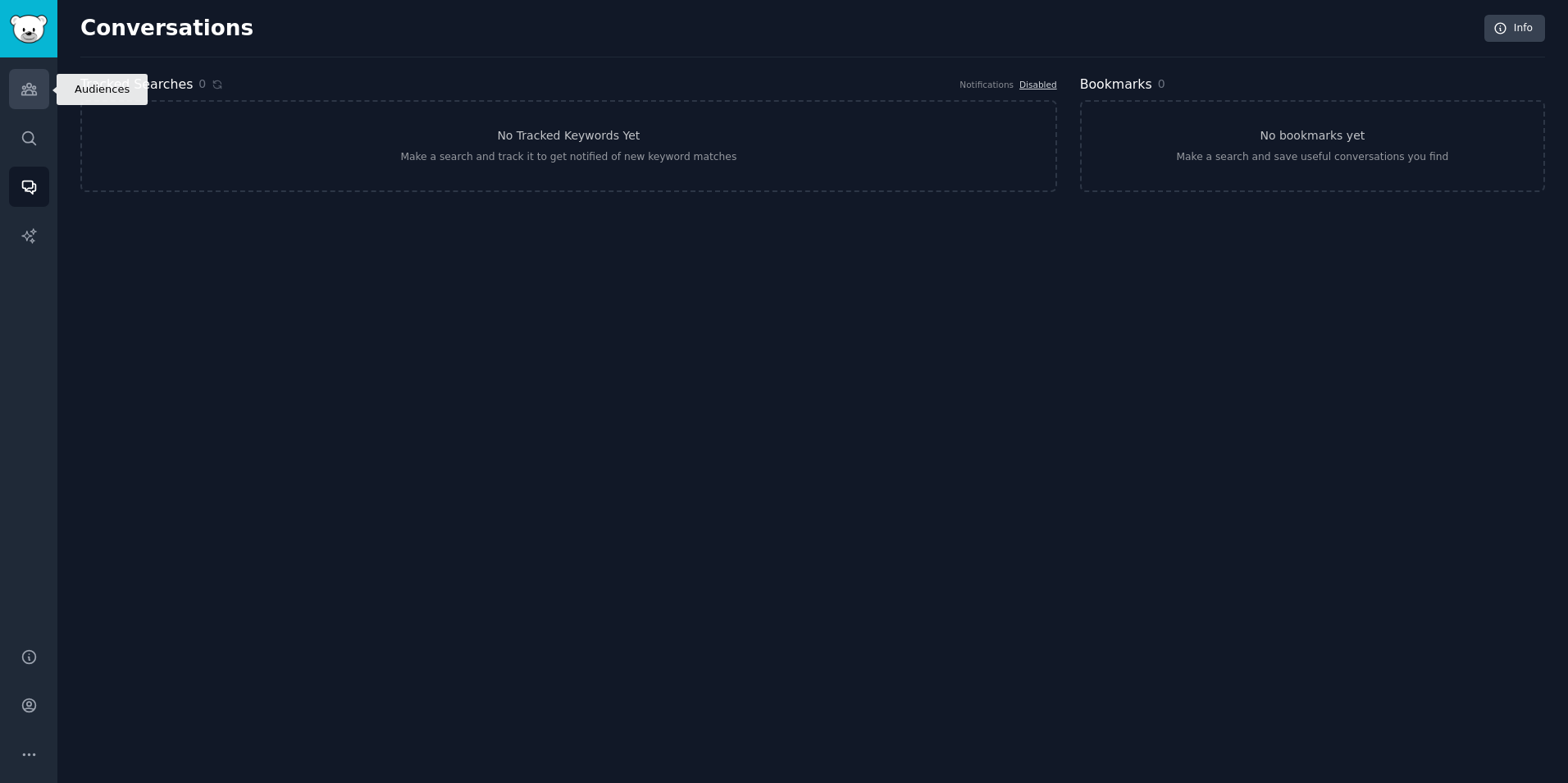
click at [29, 85] on icon "Sidebar" at bounding box center [29, 89] width 17 height 17
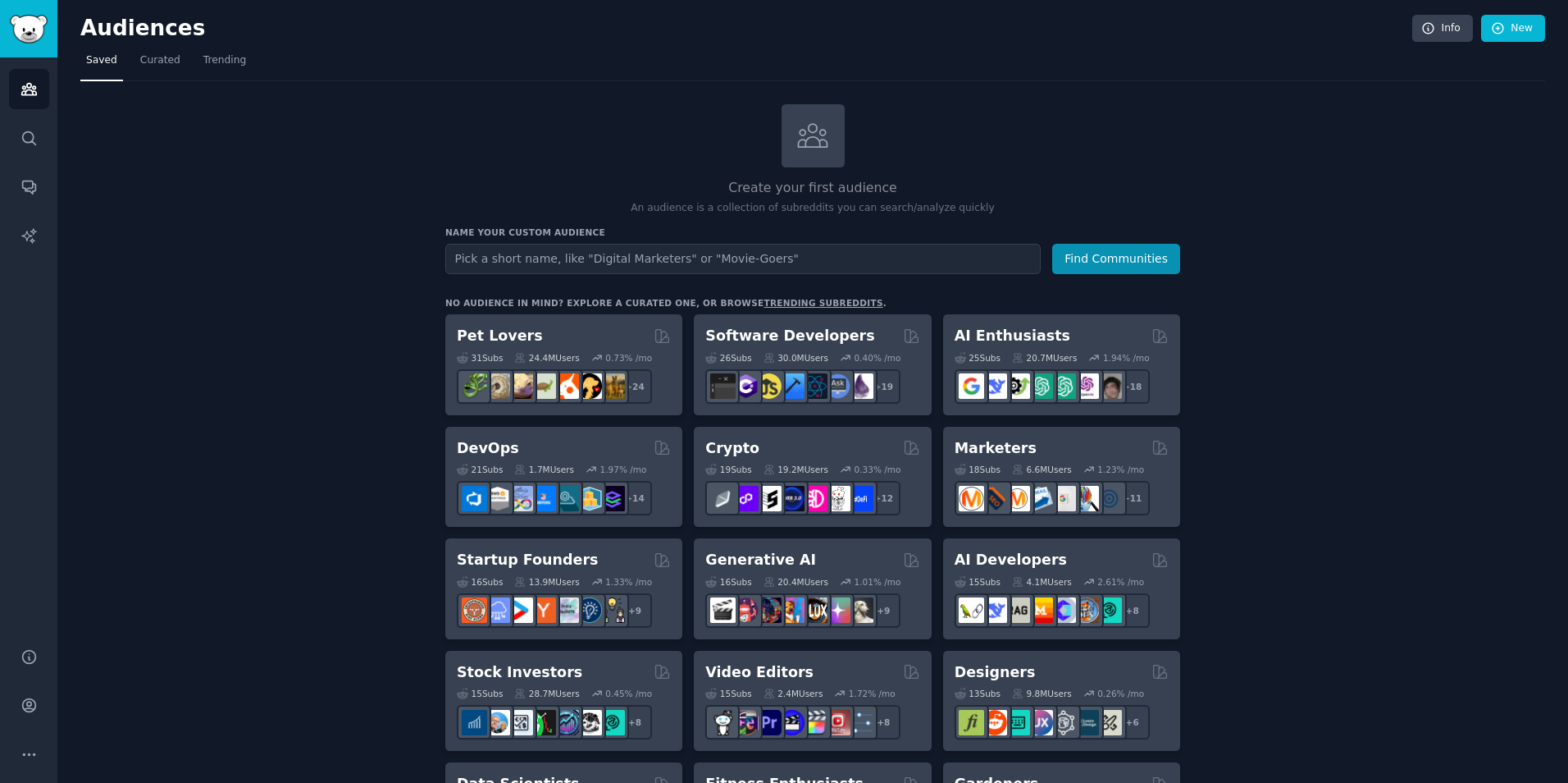
drag, startPoint x: 454, startPoint y: 144, endPoint x: 373, endPoint y: 153, distance: 81.5
drag, startPoint x: 1330, startPoint y: 154, endPoint x: 1289, endPoint y: 149, distance: 41.3
drag, startPoint x: 1340, startPoint y: 137, endPoint x: 1243, endPoint y: 103, distance: 102.8
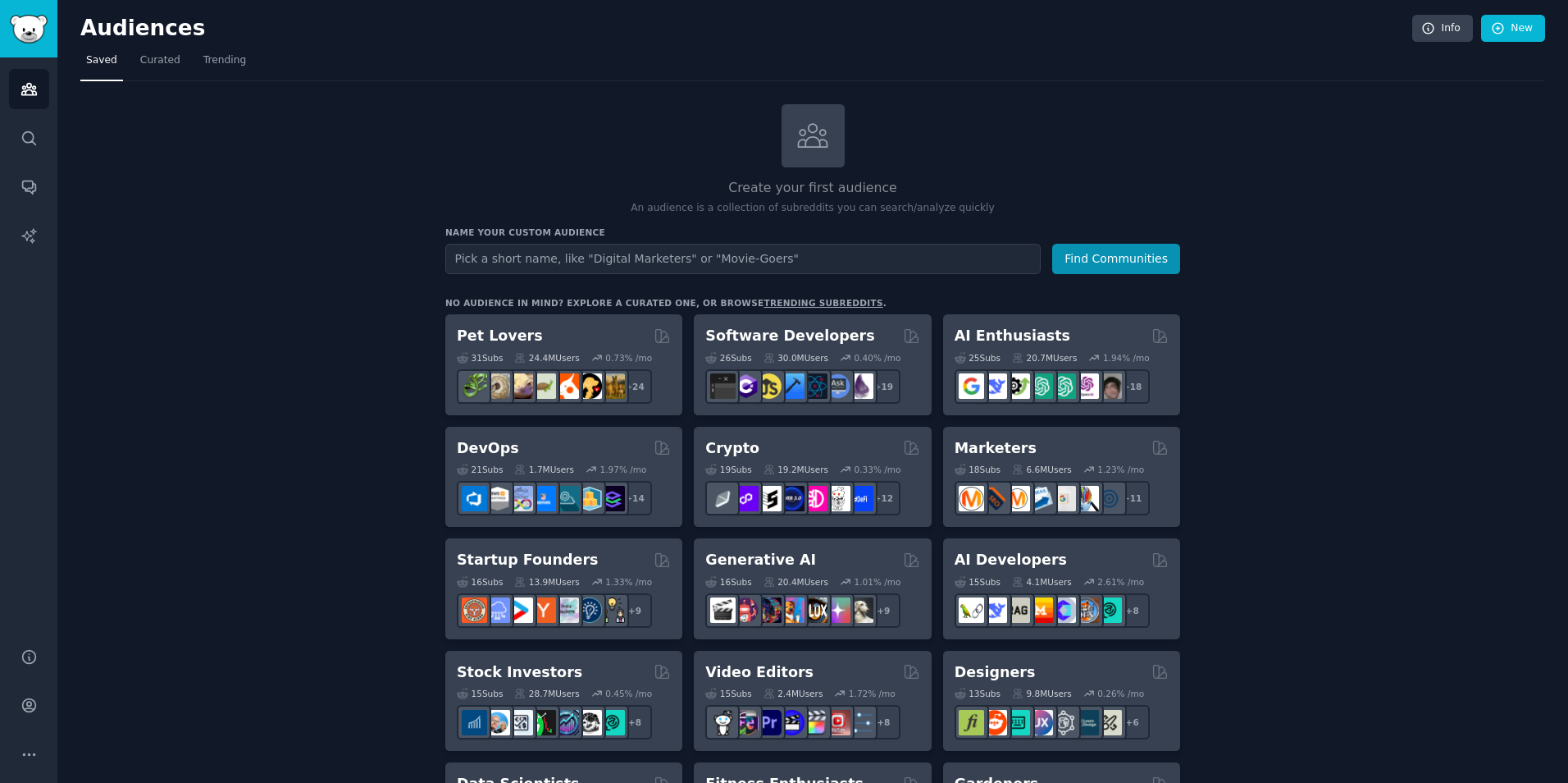
drag, startPoint x: 178, startPoint y: 207, endPoint x: 171, endPoint y: 174, distance: 33.7
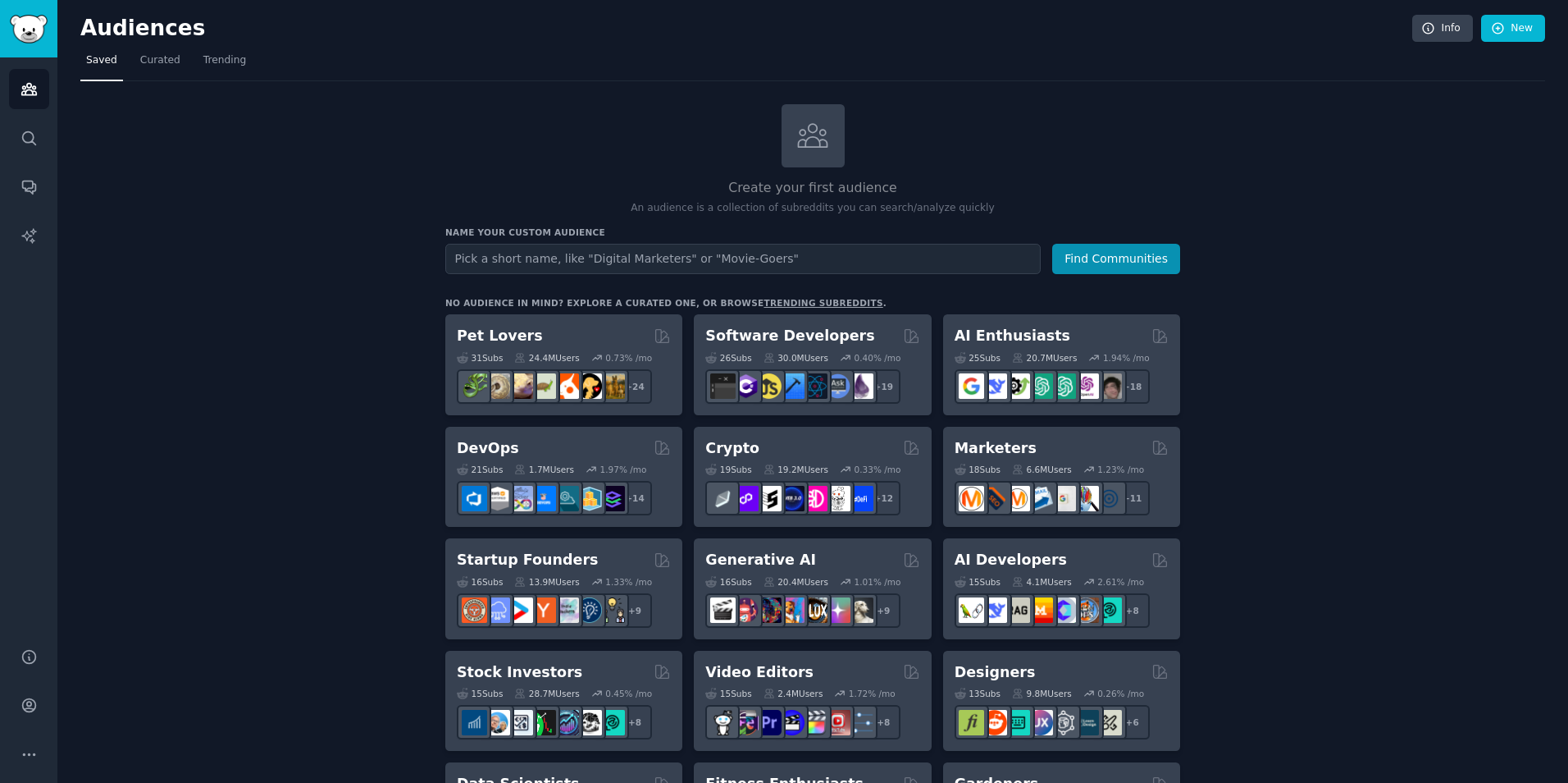
drag, startPoint x: 229, startPoint y: 248, endPoint x: 192, endPoint y: 216, distance: 48.9
drag, startPoint x: 436, startPoint y: 176, endPoint x: 384, endPoint y: 155, distance: 56.1
drag, startPoint x: 384, startPoint y: 155, endPoint x: 352, endPoint y: 149, distance: 32.6
drag, startPoint x: 280, startPoint y: 129, endPoint x: 264, endPoint y: 126, distance: 16.3
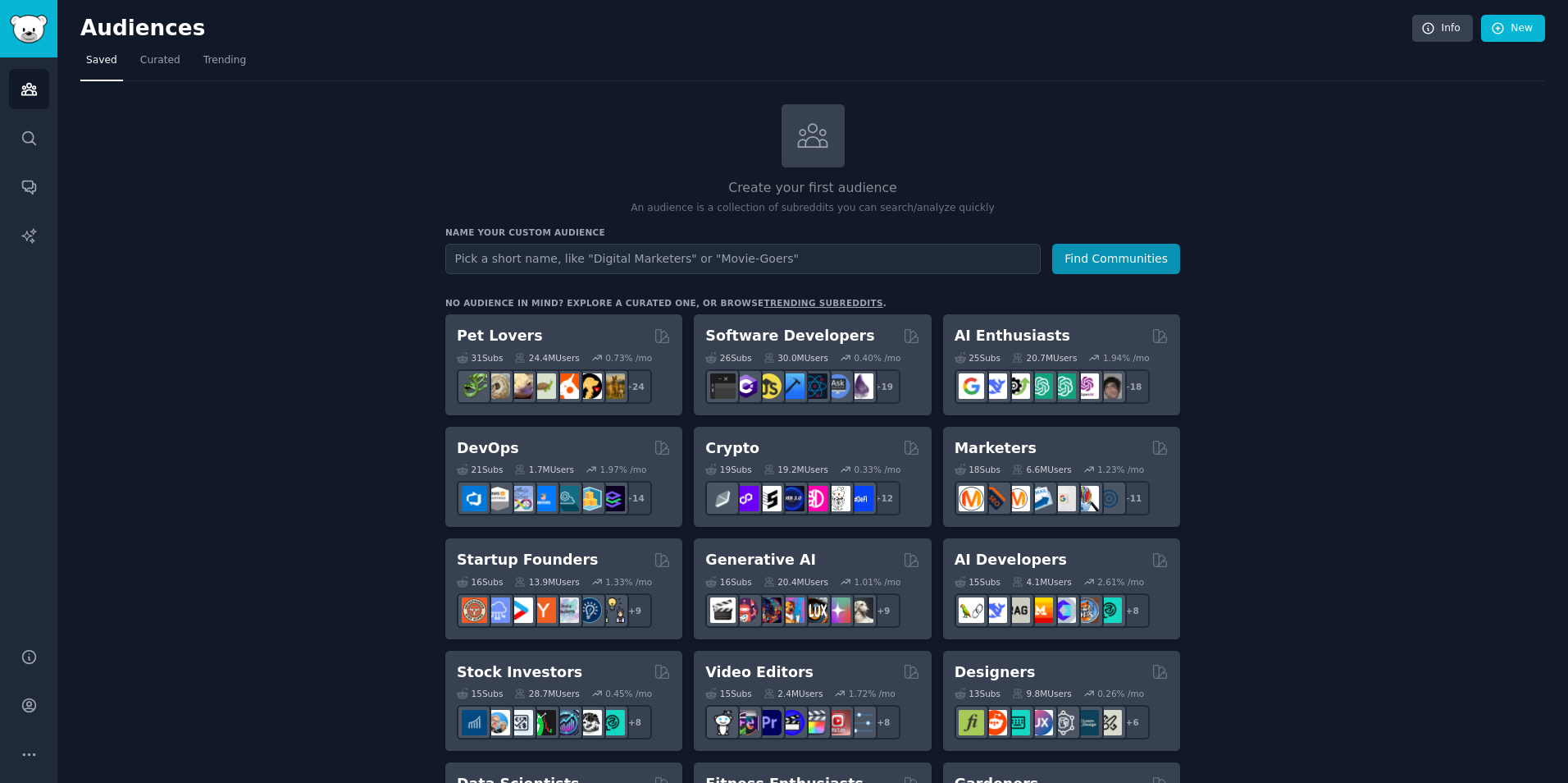
drag, startPoint x: 264, startPoint y: 126, endPoint x: 241, endPoint y: 129, distance: 23.2
click at [652, 49] on nav "Saved Curated Trending" at bounding box center [812, 64] width 1465 height 33
drag, startPoint x: 589, startPoint y: 49, endPoint x: 559, endPoint y: 52, distance: 30.1
click at [559, 52] on nav "Saved Curated Trending" at bounding box center [812, 64] width 1465 height 33
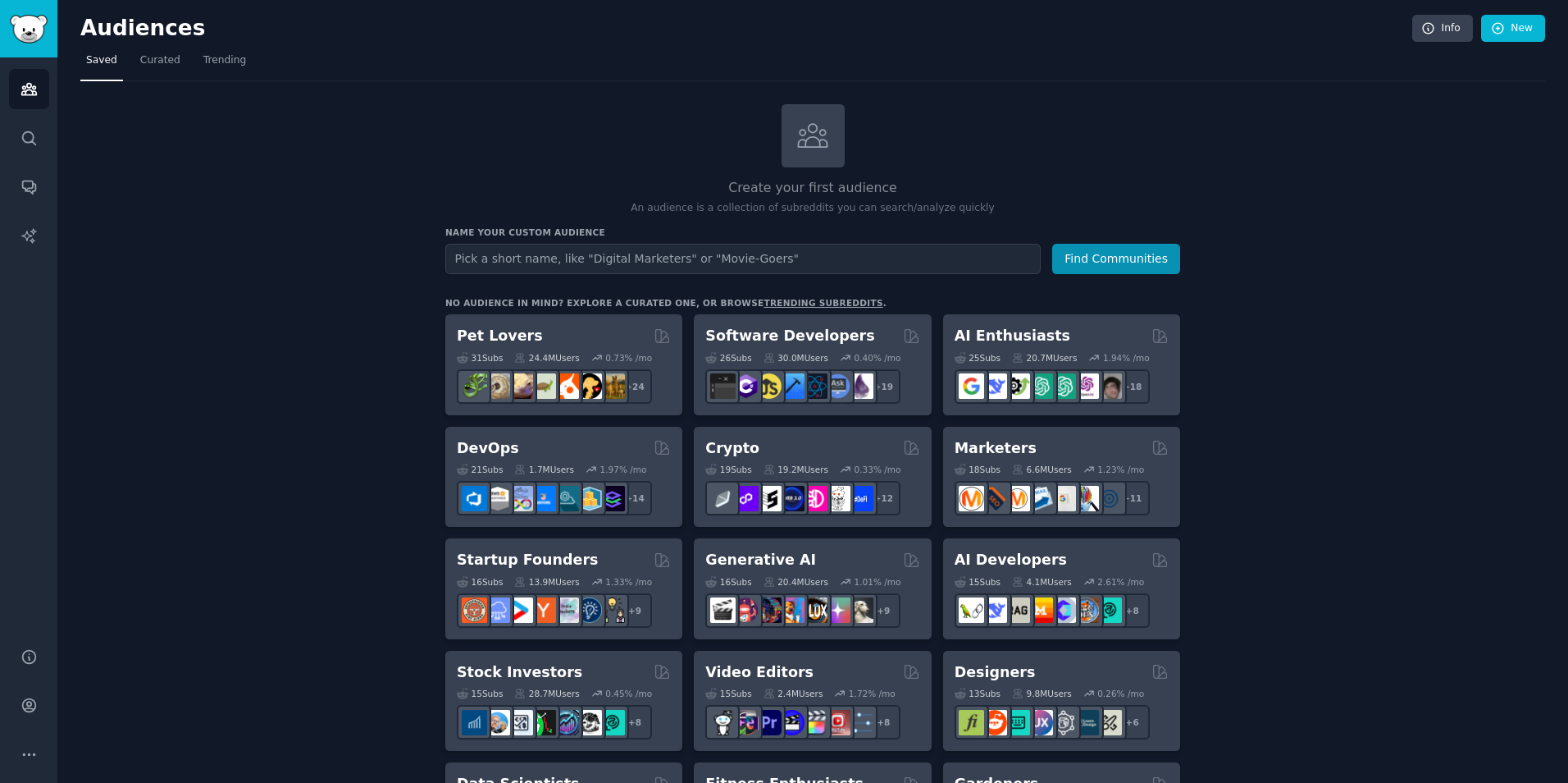
click at [1063, 73] on nav "Saved Curated Trending" at bounding box center [812, 64] width 1465 height 33
drag, startPoint x: 1063, startPoint y: 73, endPoint x: 986, endPoint y: 73, distance: 77.0
click at [986, 73] on nav "Saved Curated Trending" at bounding box center [812, 64] width 1465 height 33
